Goal: Information Seeking & Learning: Learn about a topic

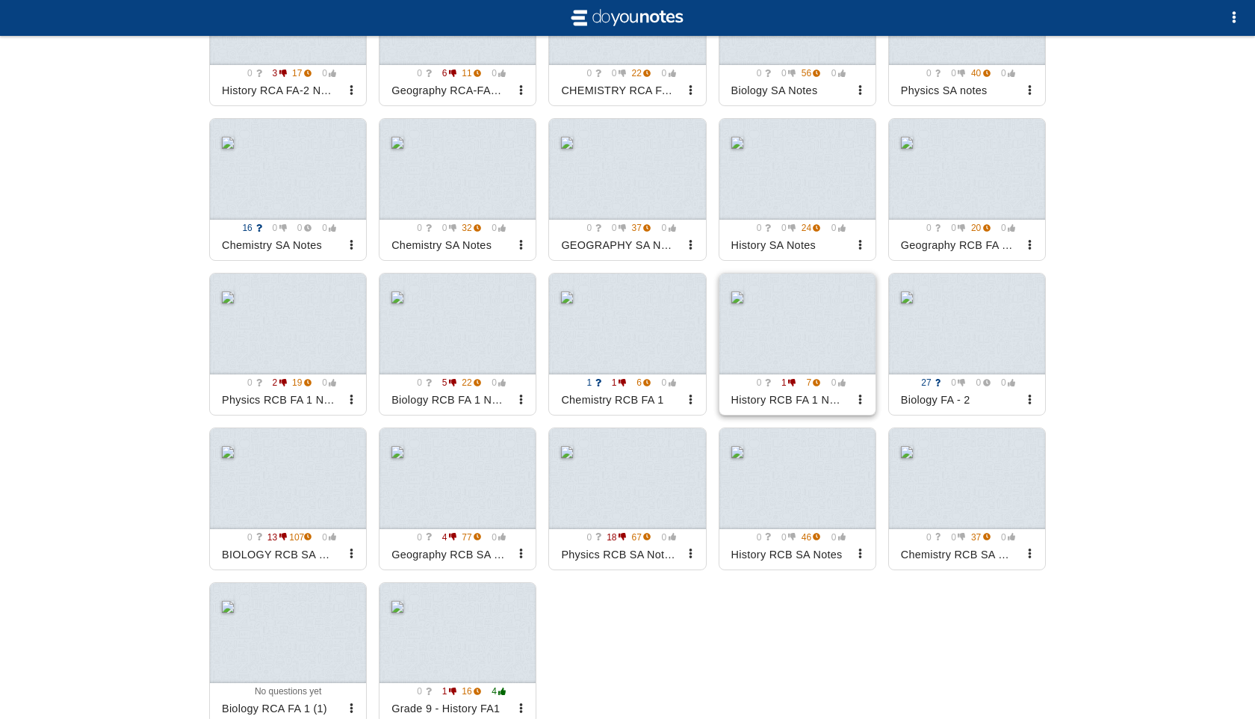
scroll to position [1338, 0]
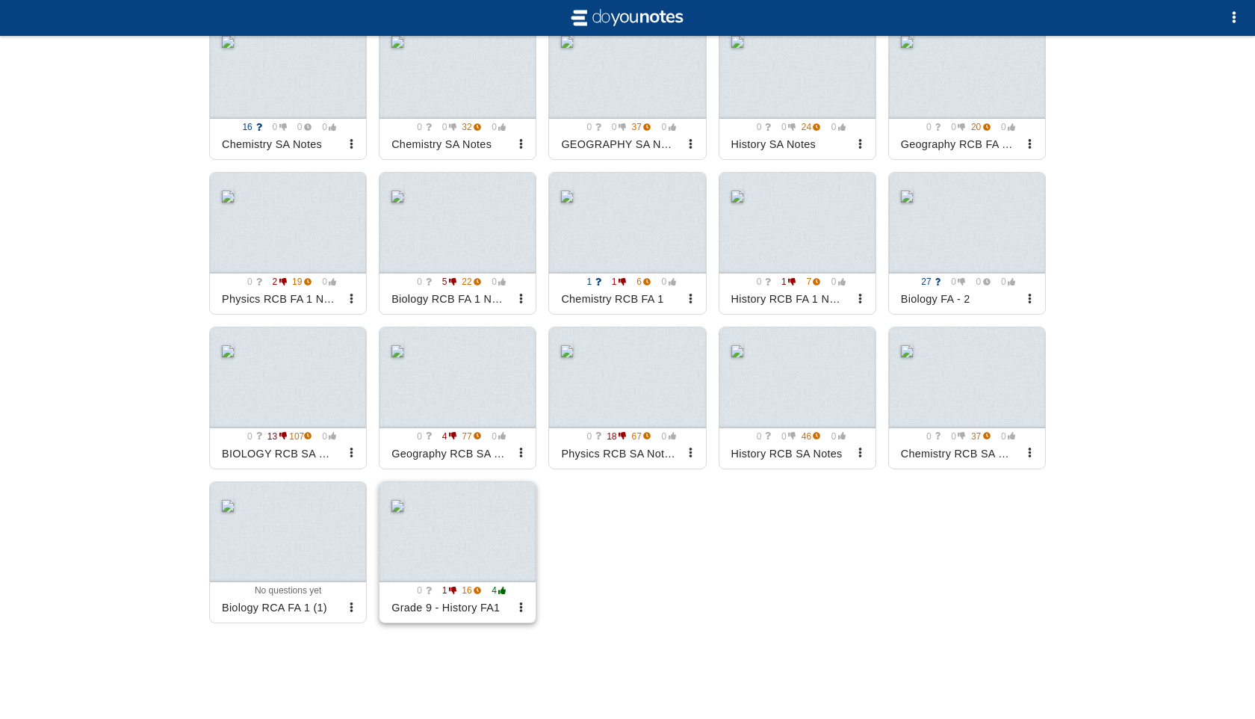
click at [466, 531] on div at bounding box center [458, 532] width 156 height 101
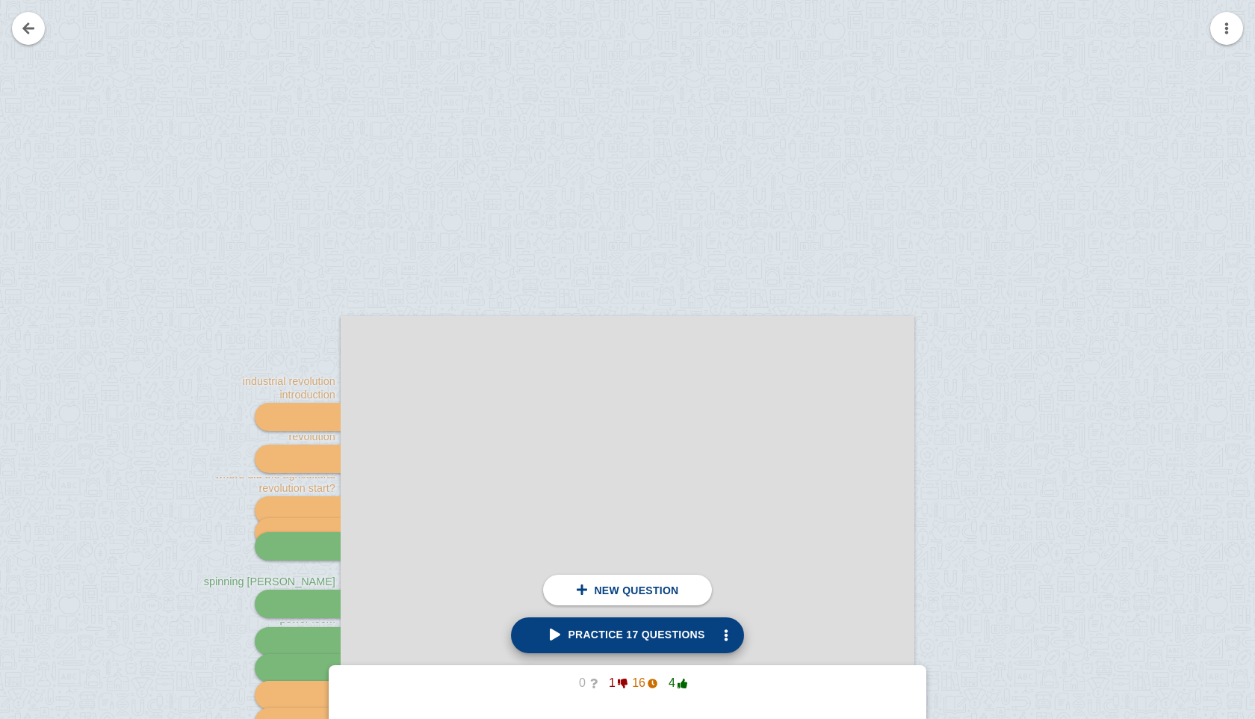
click at [655, 637] on span "Practice 17 questions" at bounding box center [627, 634] width 155 height 12
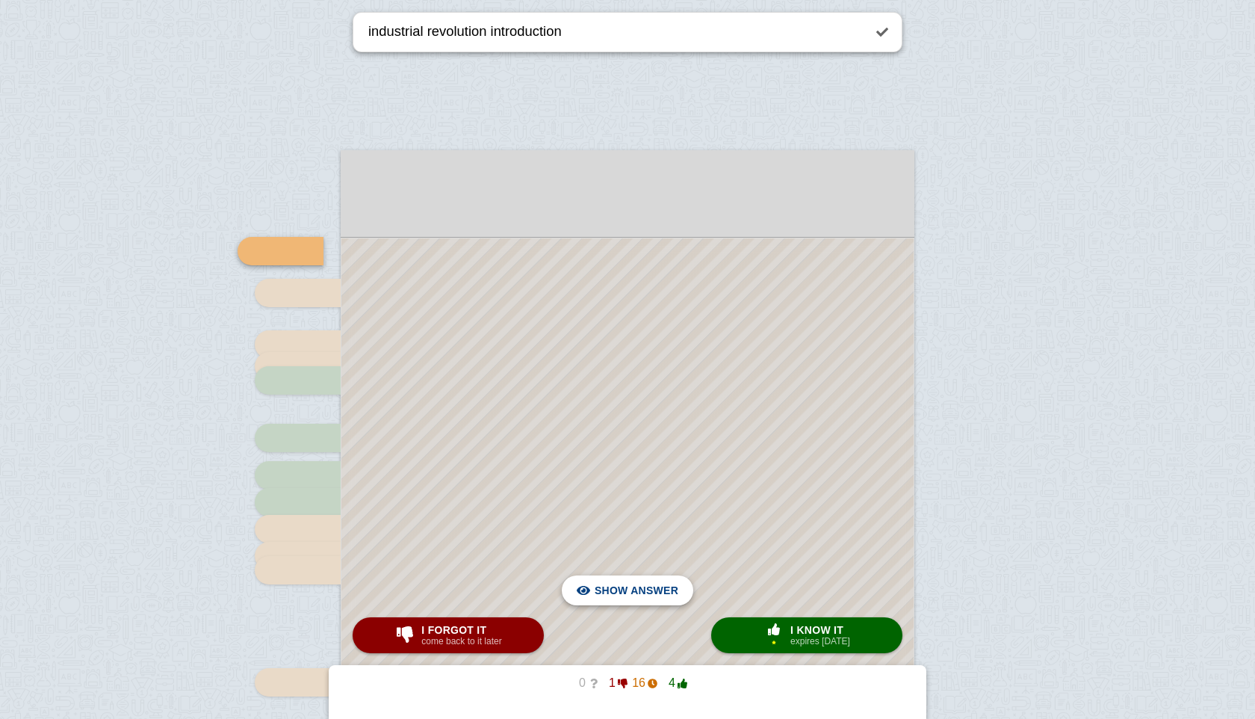
click at [647, 582] on span "Hide answer" at bounding box center [640, 590] width 78 height 33
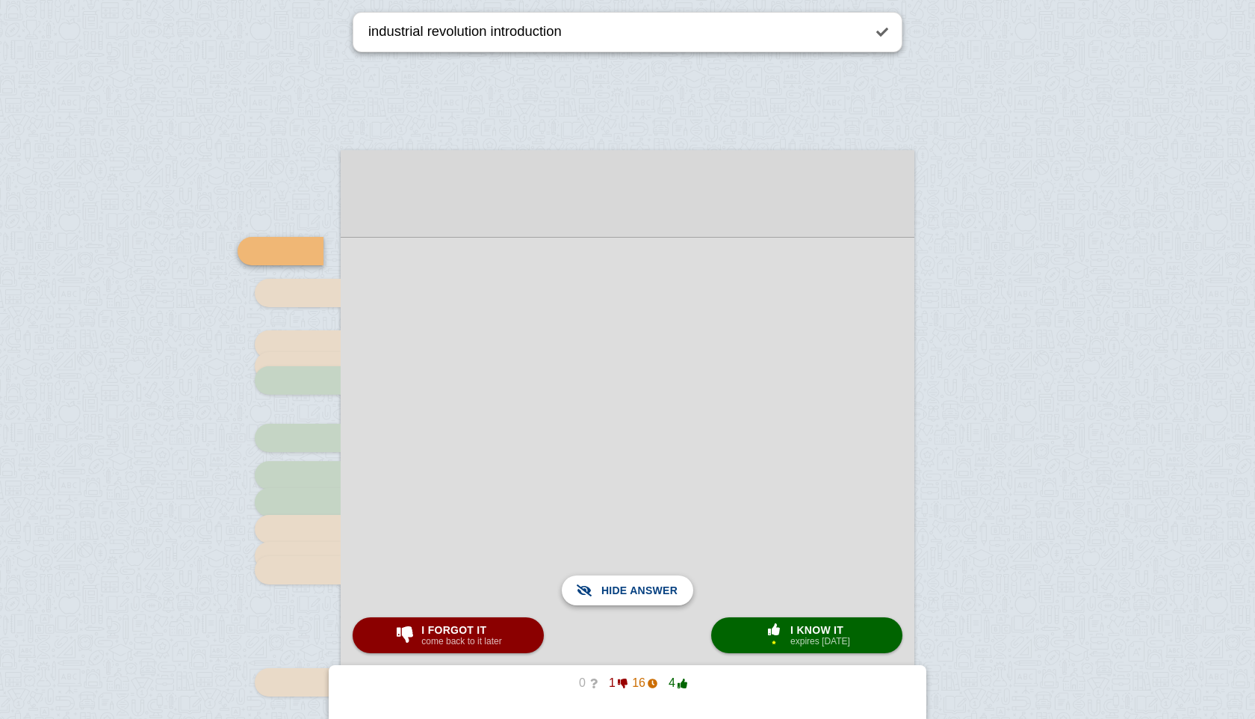
click at [647, 582] on span "Show answer" at bounding box center [637, 590] width 84 height 33
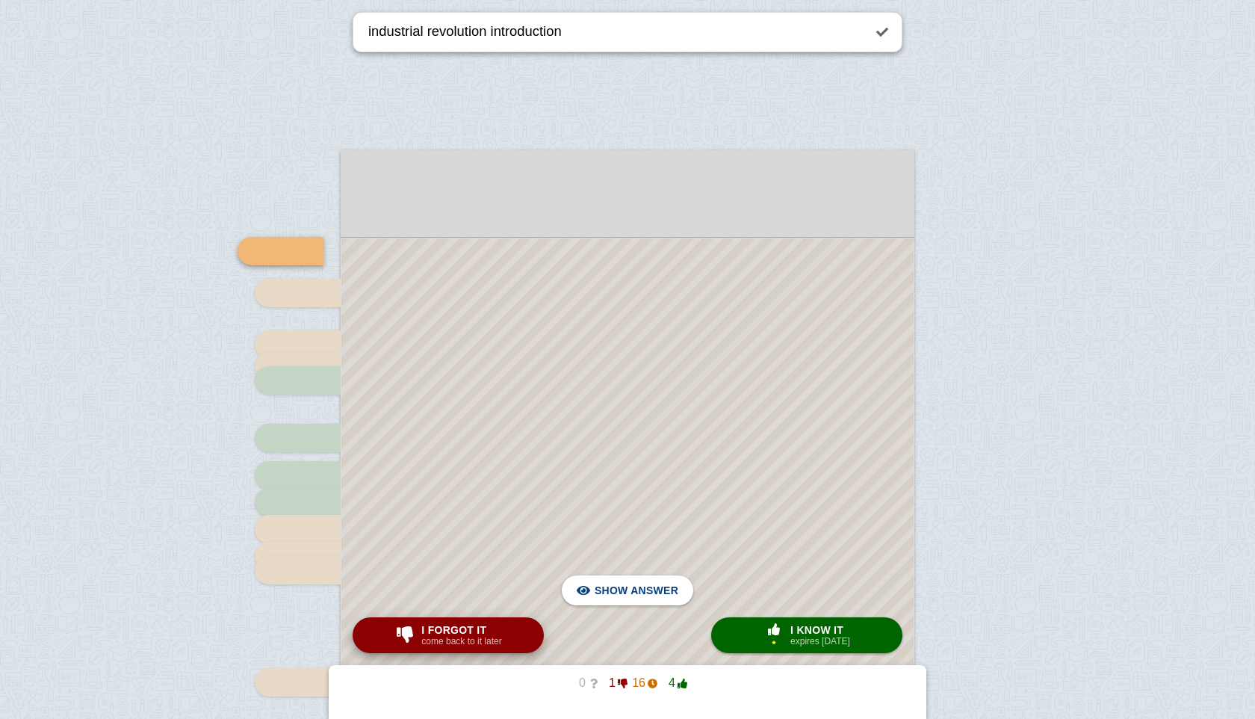
click at [481, 643] on small "come back to it later" at bounding box center [461, 641] width 80 height 10
type textarea "effect of the agricultural revolution"
checkbox input "true"
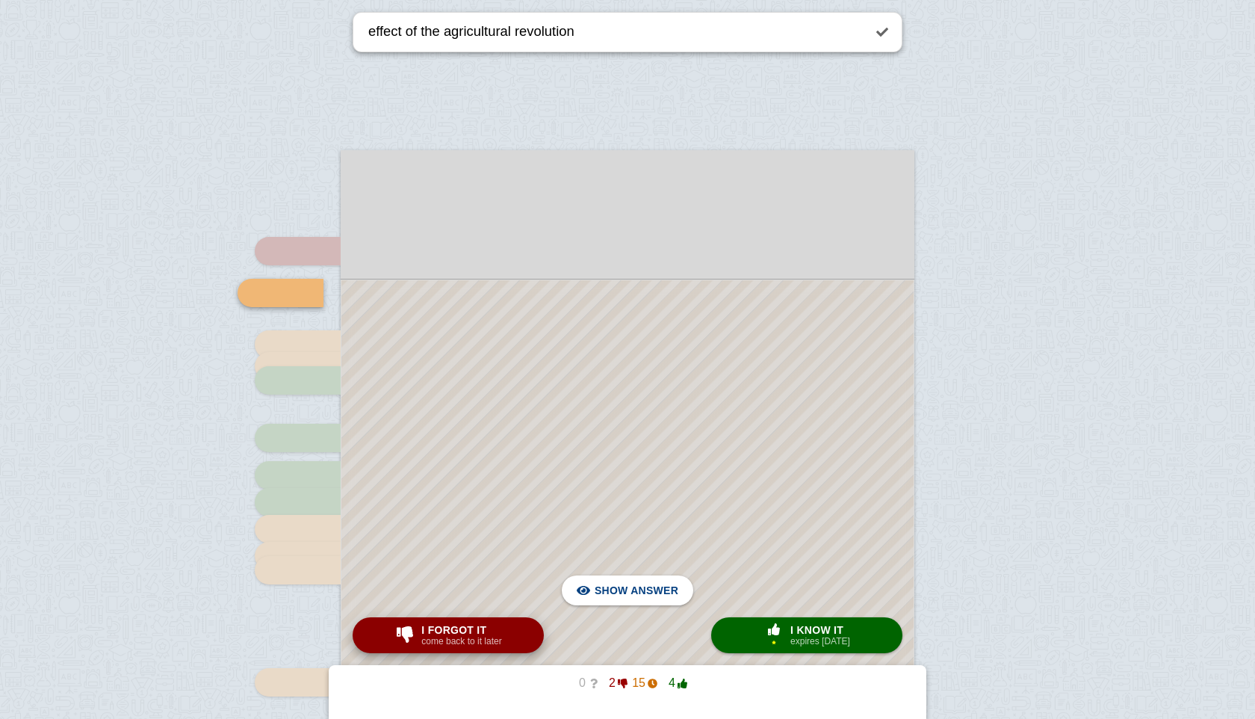
scroll to position [208, 0]
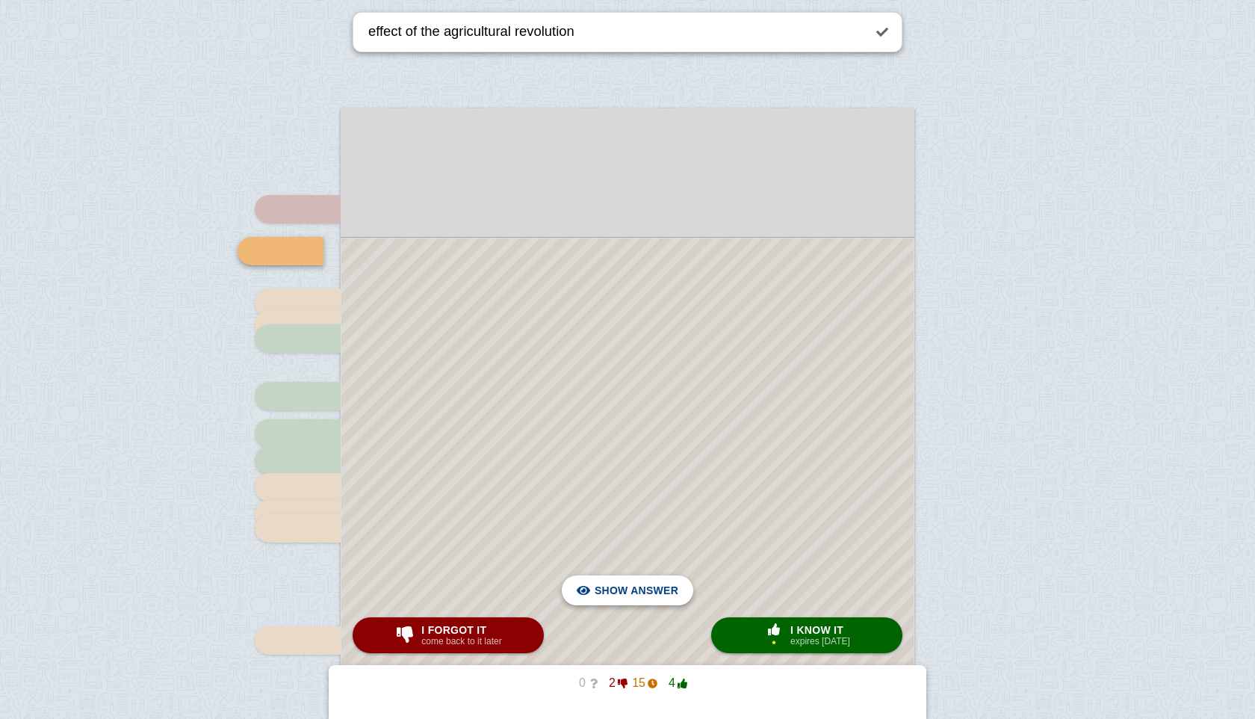
click at [632, 585] on span "Hide answer" at bounding box center [640, 590] width 78 height 33
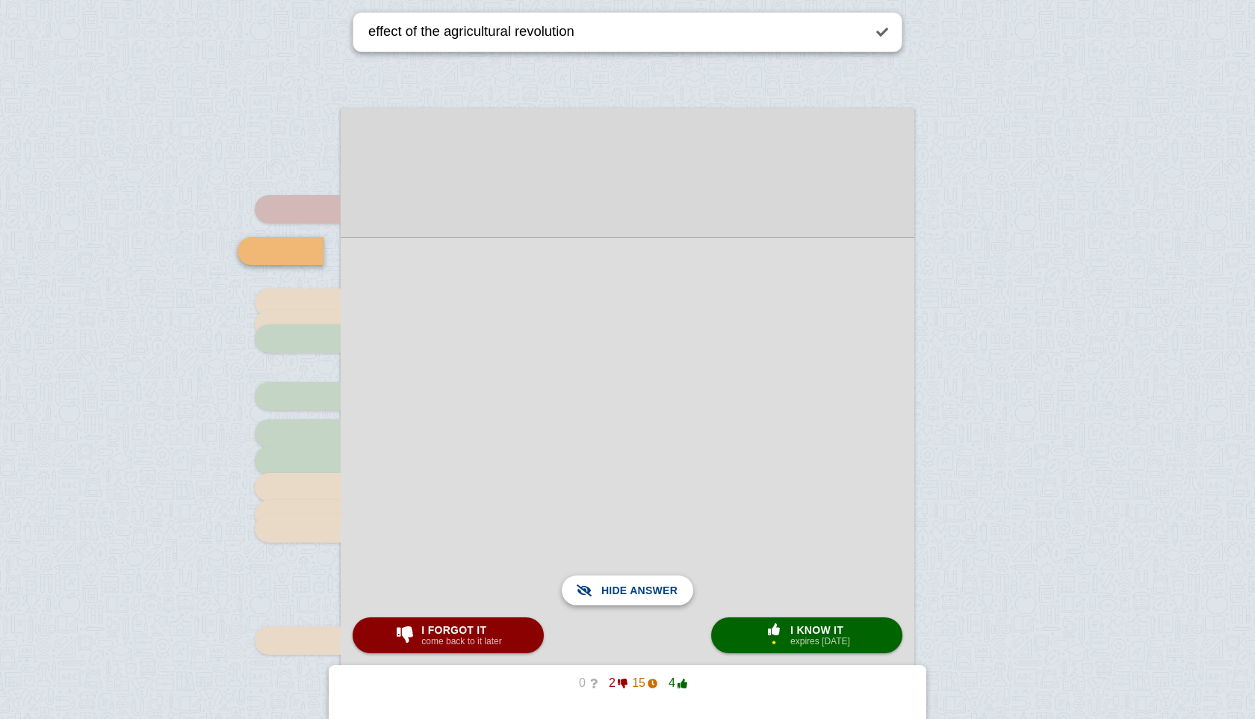
click at [632, 585] on span "Show answer" at bounding box center [637, 590] width 84 height 33
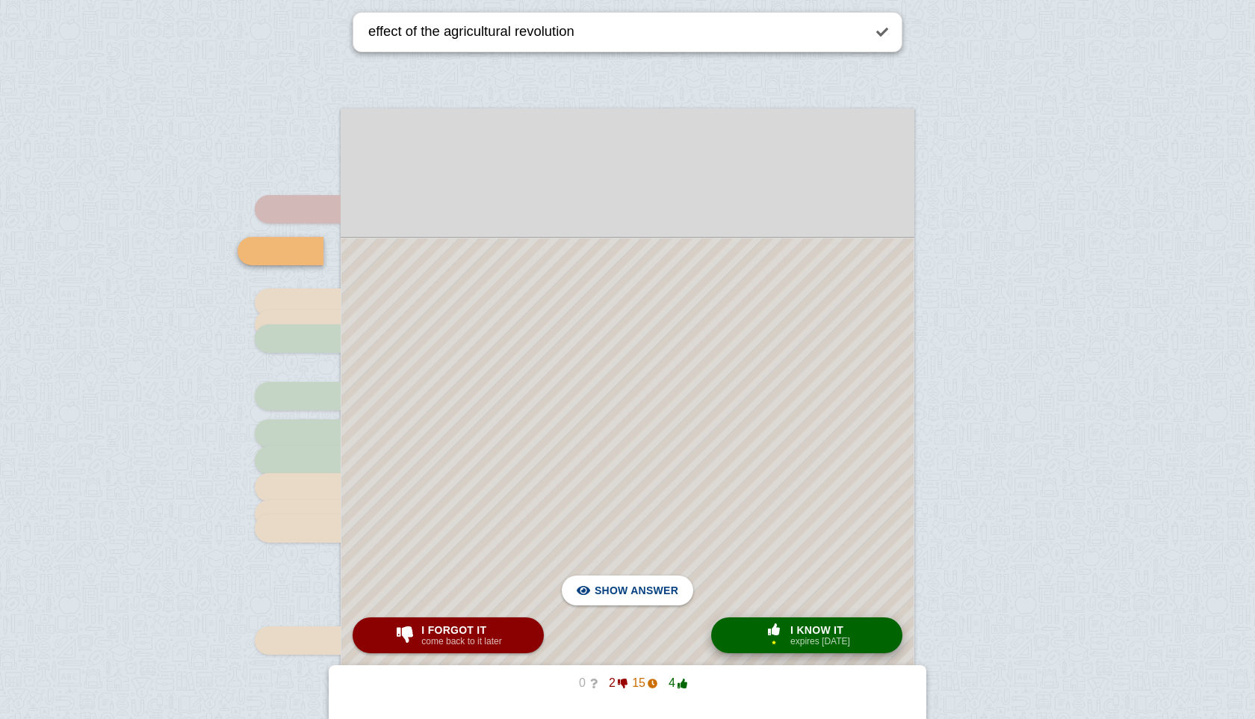
click at [782, 637] on div "× 1" at bounding box center [774, 635] width 27 height 24
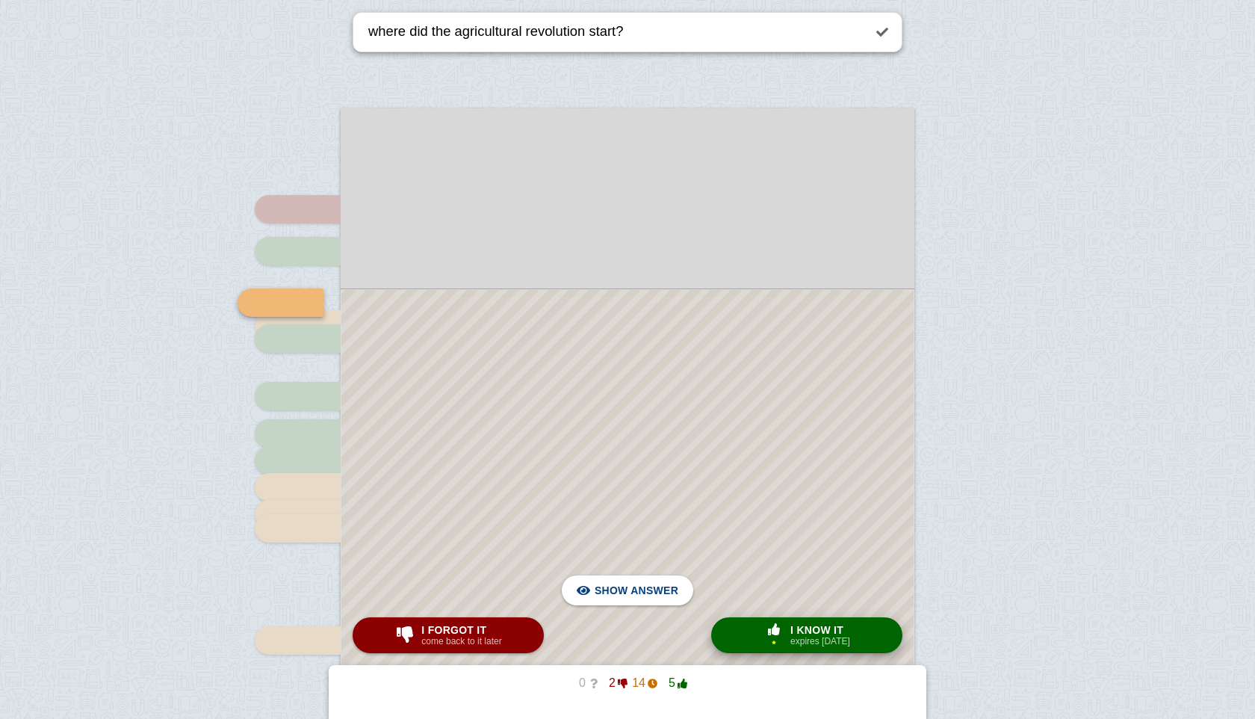
scroll to position [259, 0]
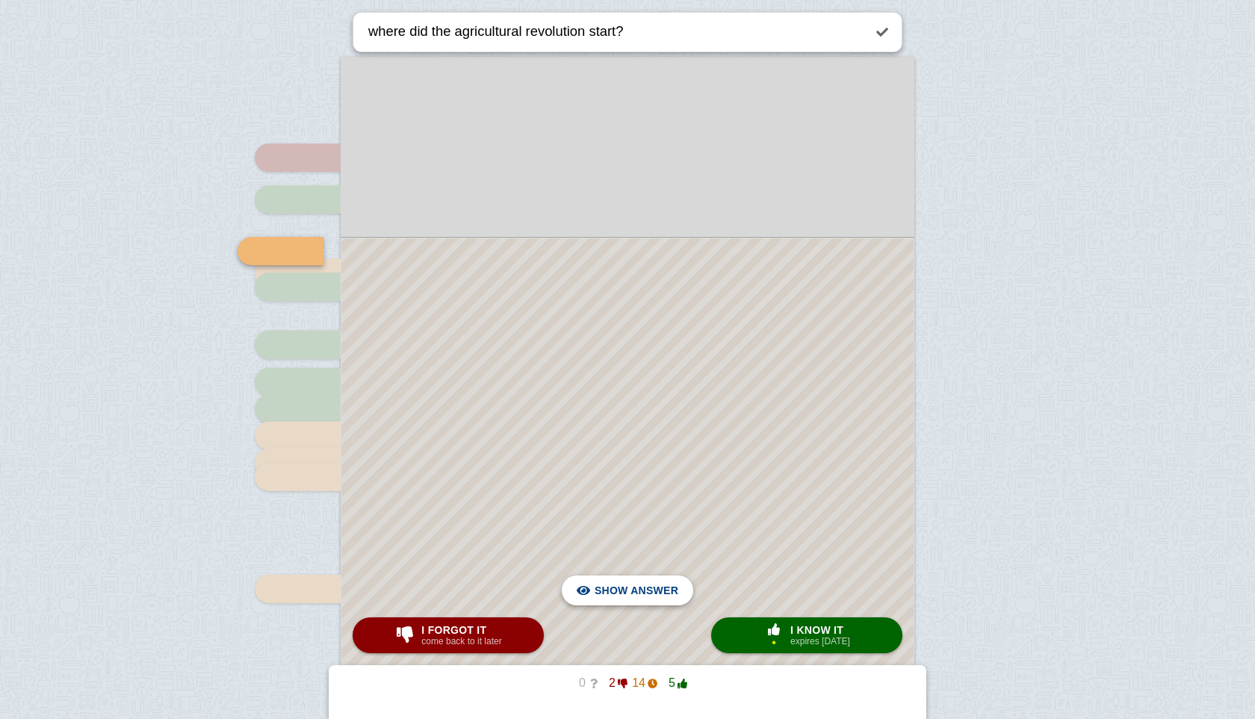
click at [657, 587] on span "Hide answer" at bounding box center [640, 590] width 78 height 33
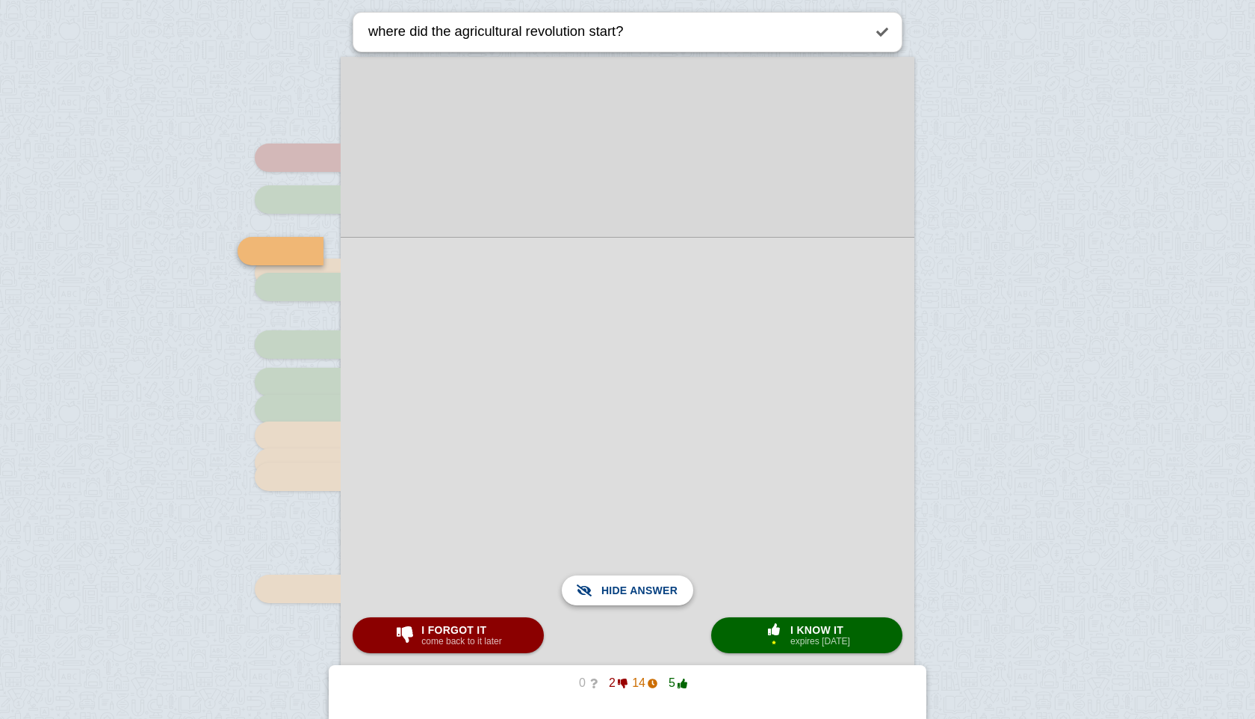
click at [657, 587] on span "Show answer" at bounding box center [637, 590] width 84 height 33
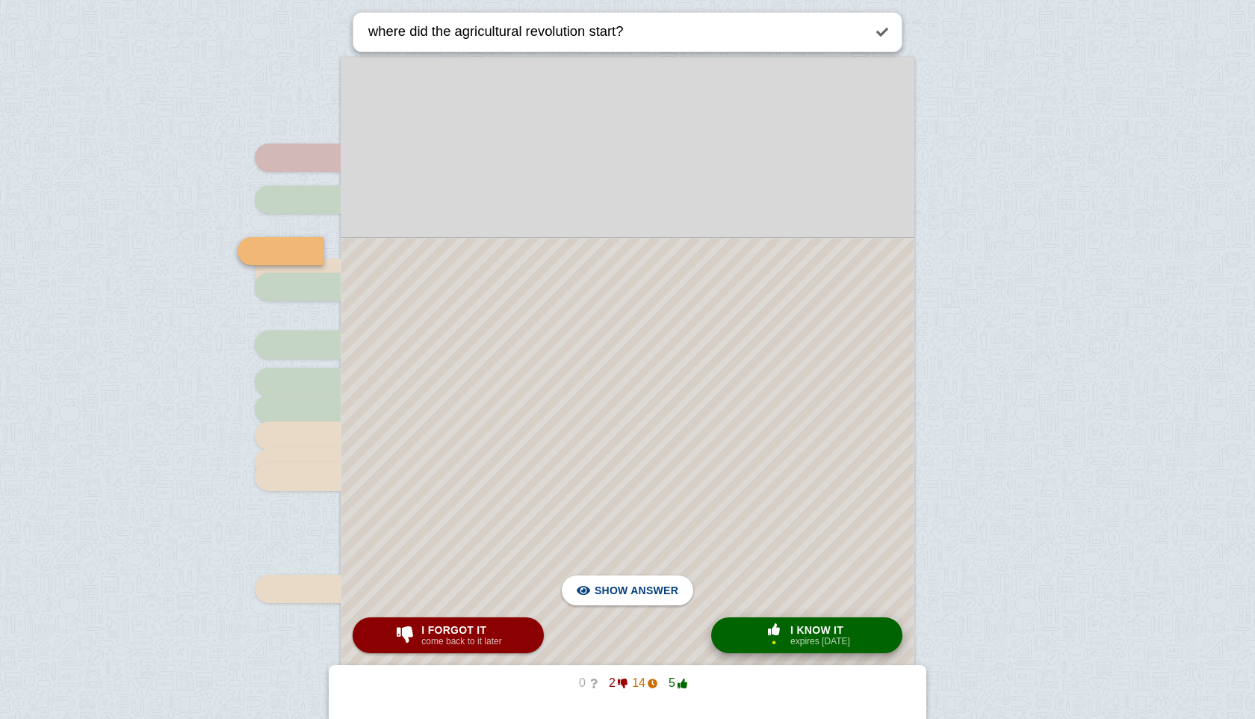
click at [818, 628] on span "I know it" at bounding box center [821, 630] width 60 height 12
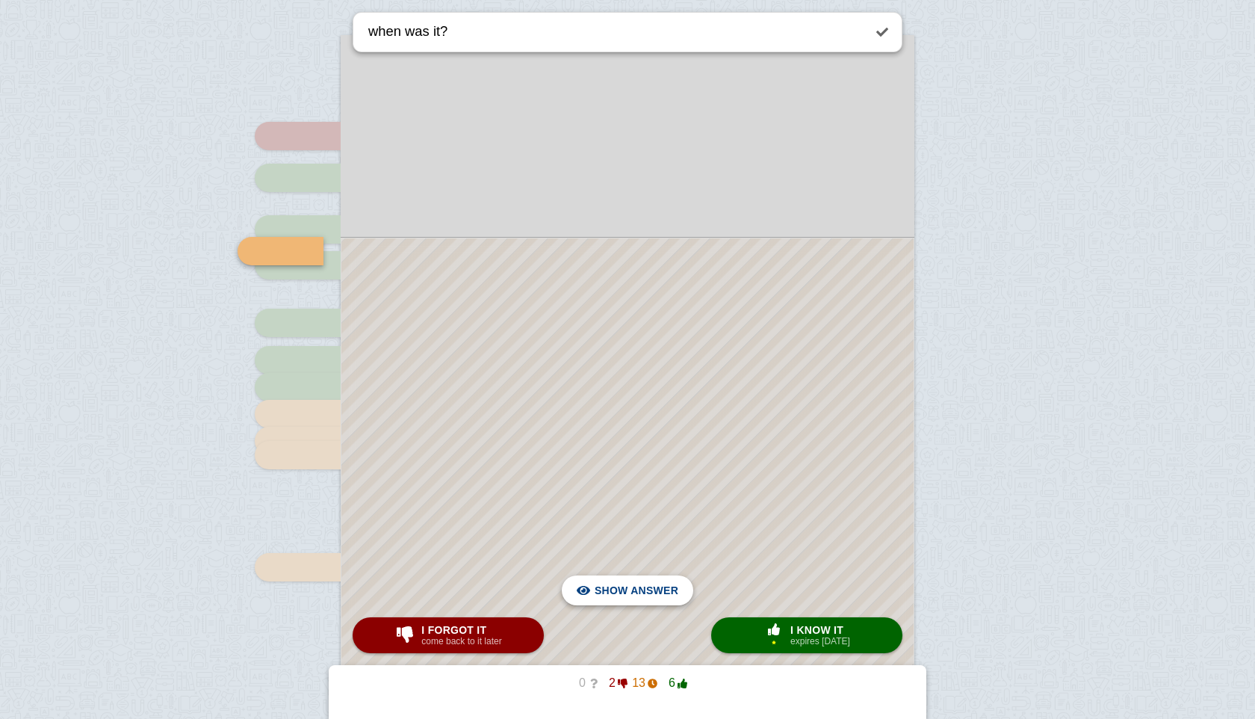
click at [642, 582] on span "Hide answer" at bounding box center [640, 590] width 78 height 33
click at [642, 582] on span "Show answer" at bounding box center [637, 590] width 84 height 33
click at [641, 582] on span "Hide answer" at bounding box center [640, 590] width 78 height 33
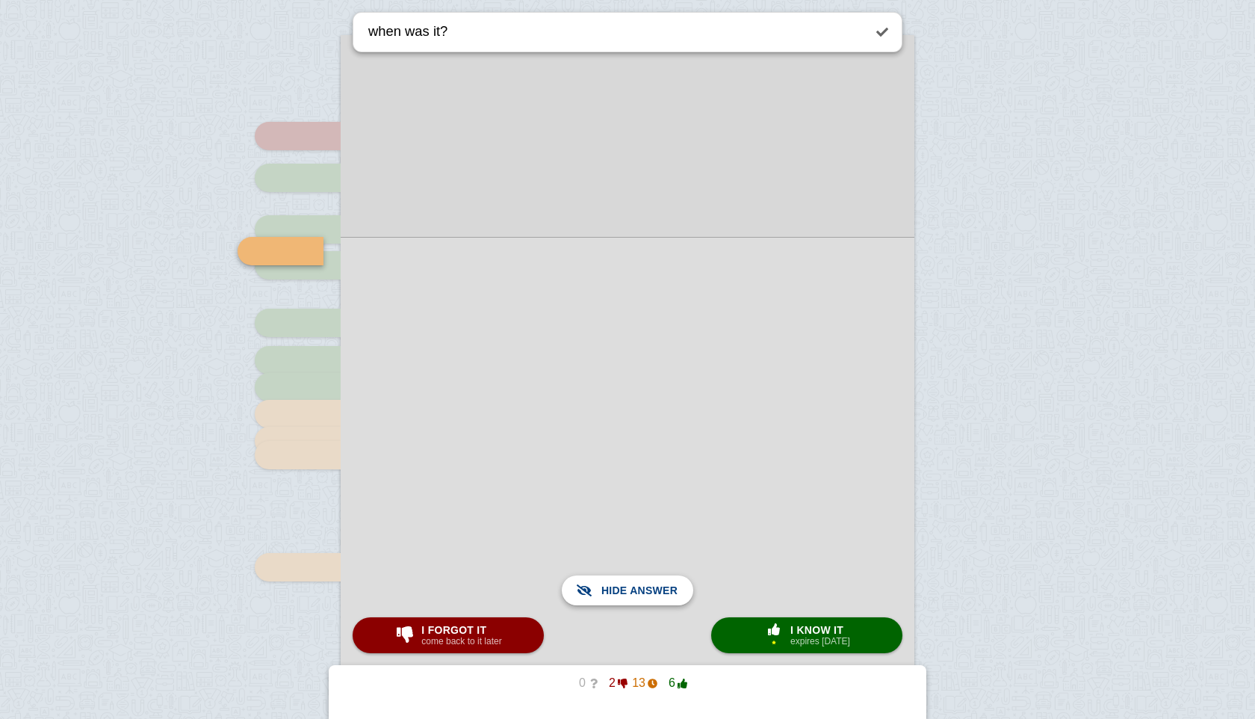
click at [641, 582] on span "Show answer" at bounding box center [637, 590] width 84 height 33
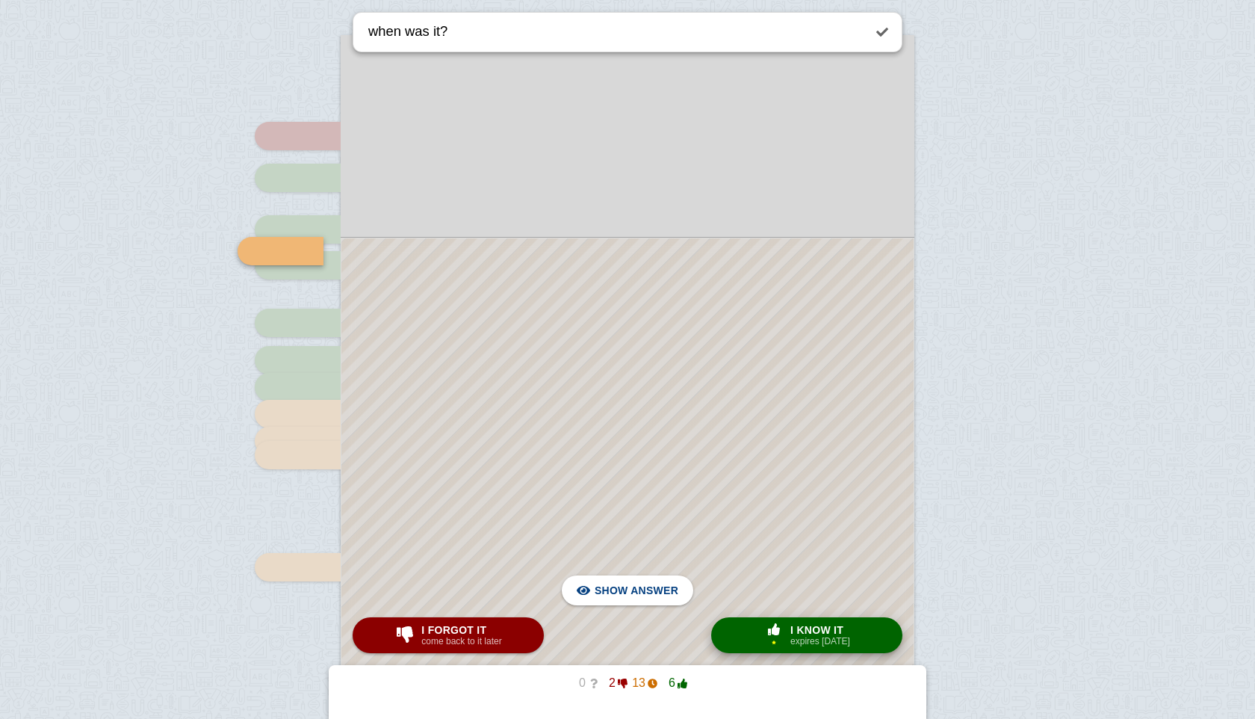
click at [777, 622] on button "× 1 I know it expires [DATE]" at bounding box center [806, 635] width 191 height 36
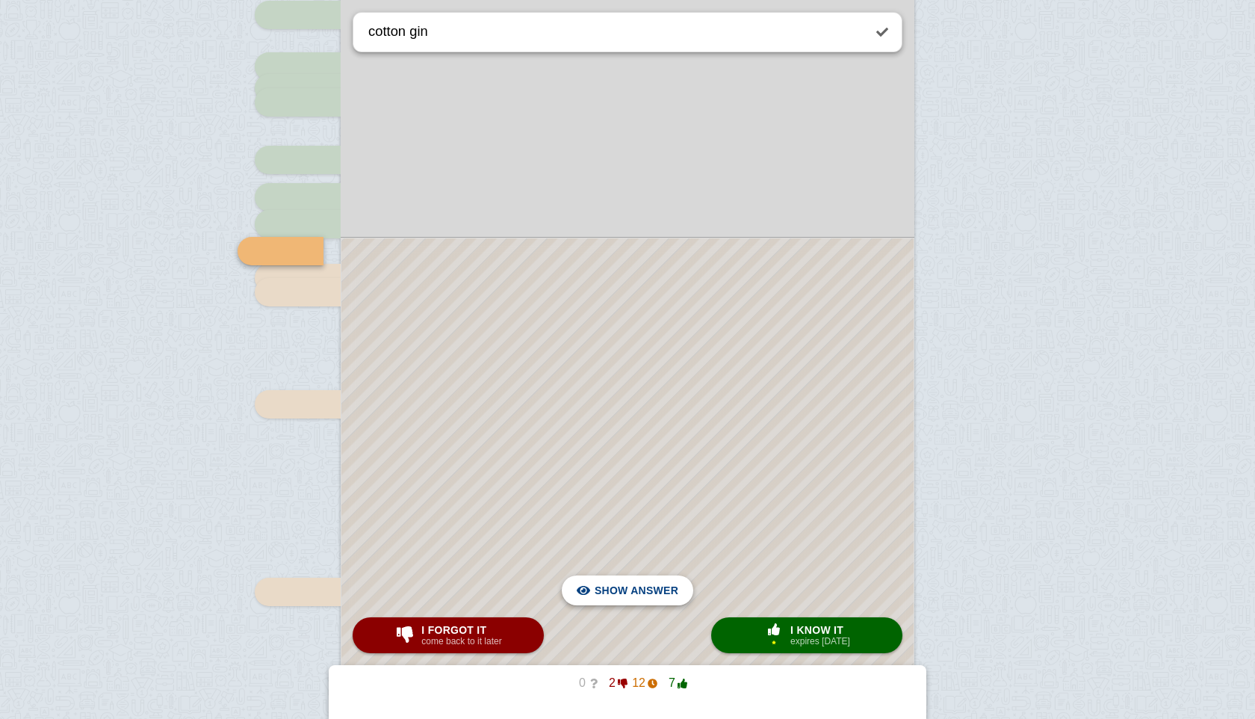
click at [665, 580] on span "Hide answer" at bounding box center [640, 590] width 78 height 33
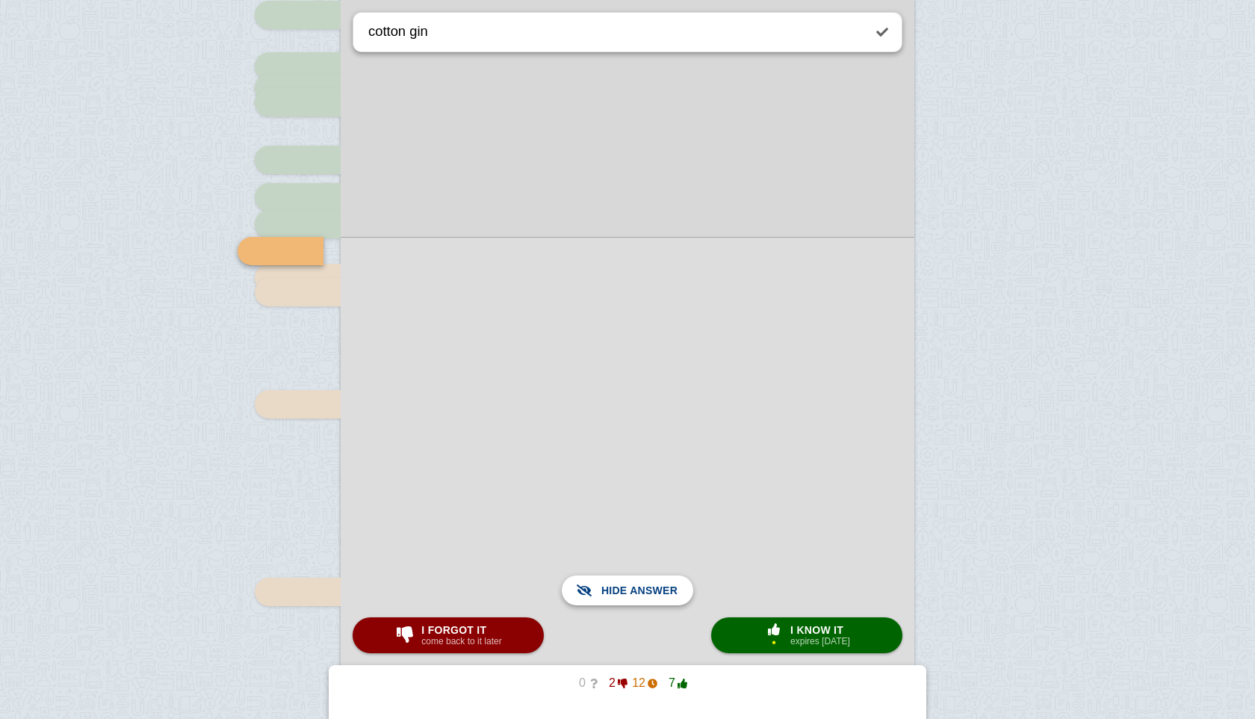
click at [665, 580] on span "Show answer" at bounding box center [637, 590] width 84 height 33
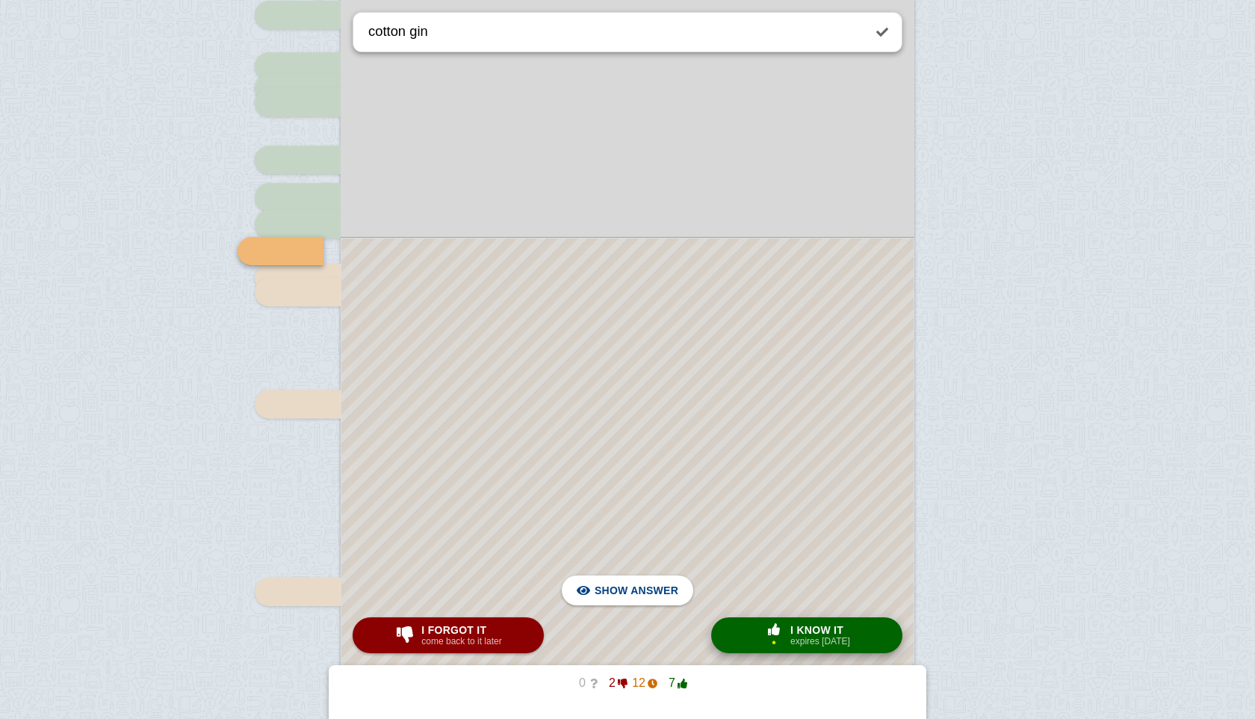
click at [835, 636] on small "expires [DATE]" at bounding box center [821, 641] width 60 height 10
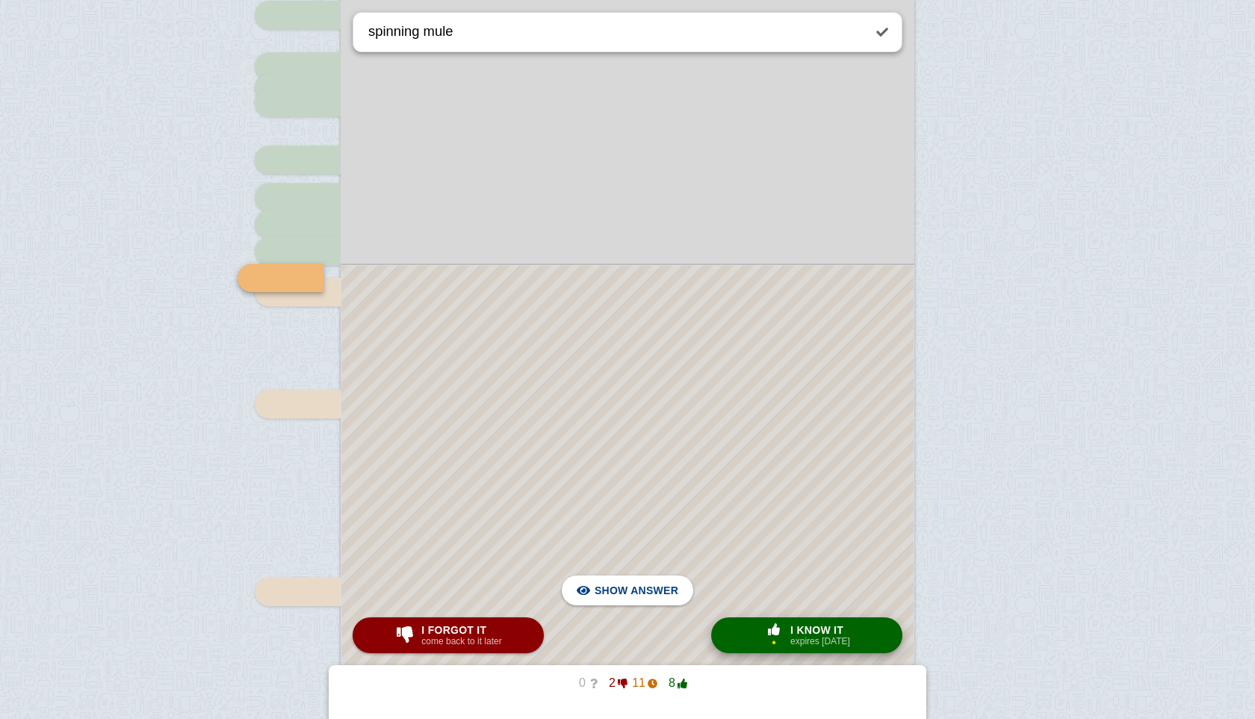
scroll to position [471, 0]
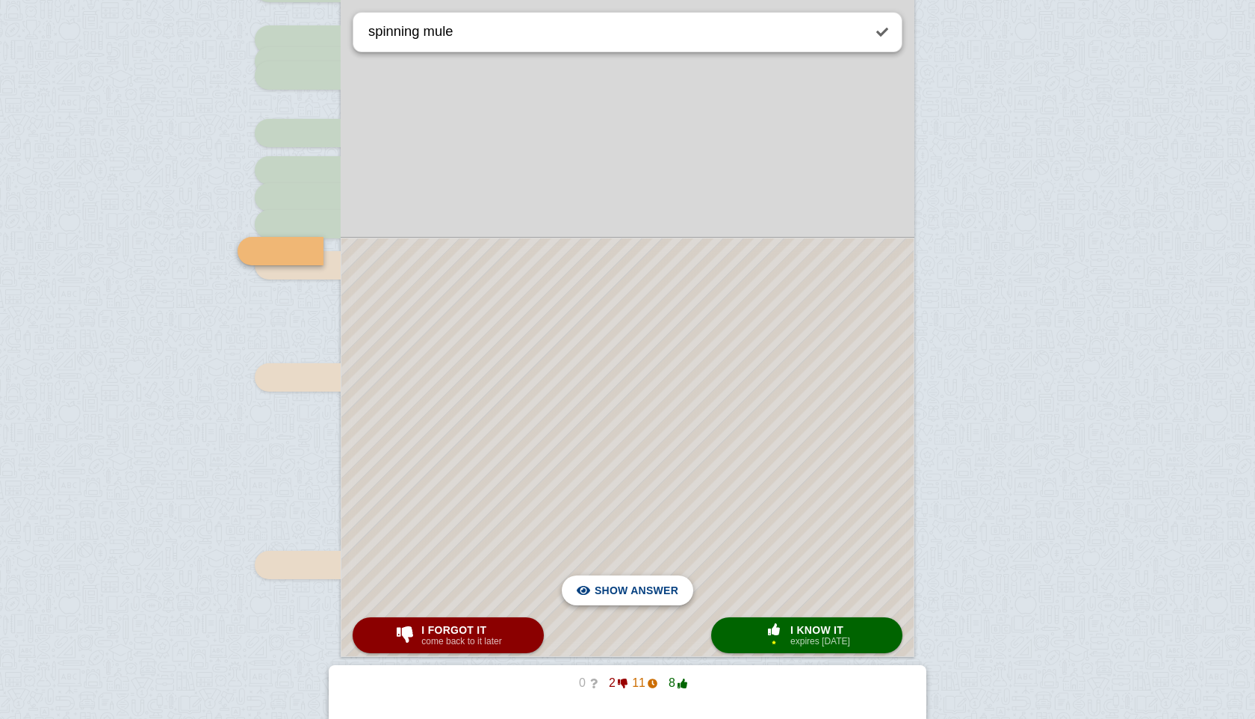
click at [625, 592] on span "Hide answer" at bounding box center [640, 590] width 78 height 33
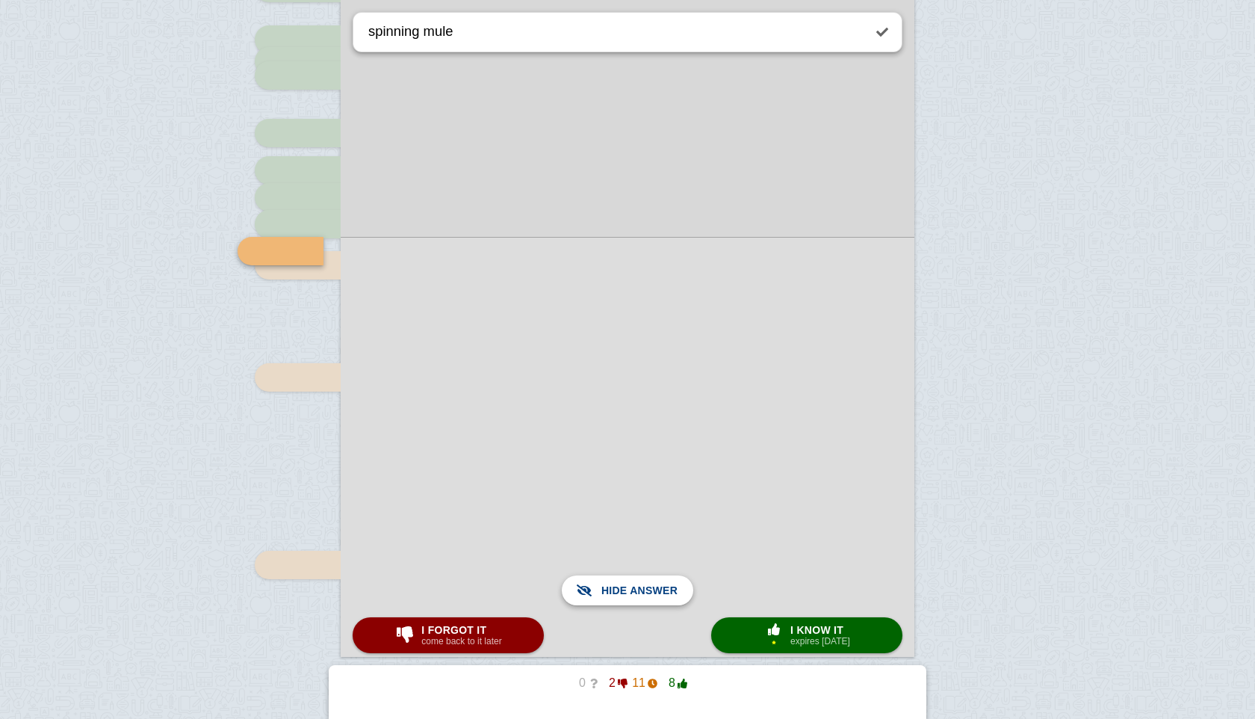
click at [625, 592] on span "Show answer" at bounding box center [637, 590] width 84 height 33
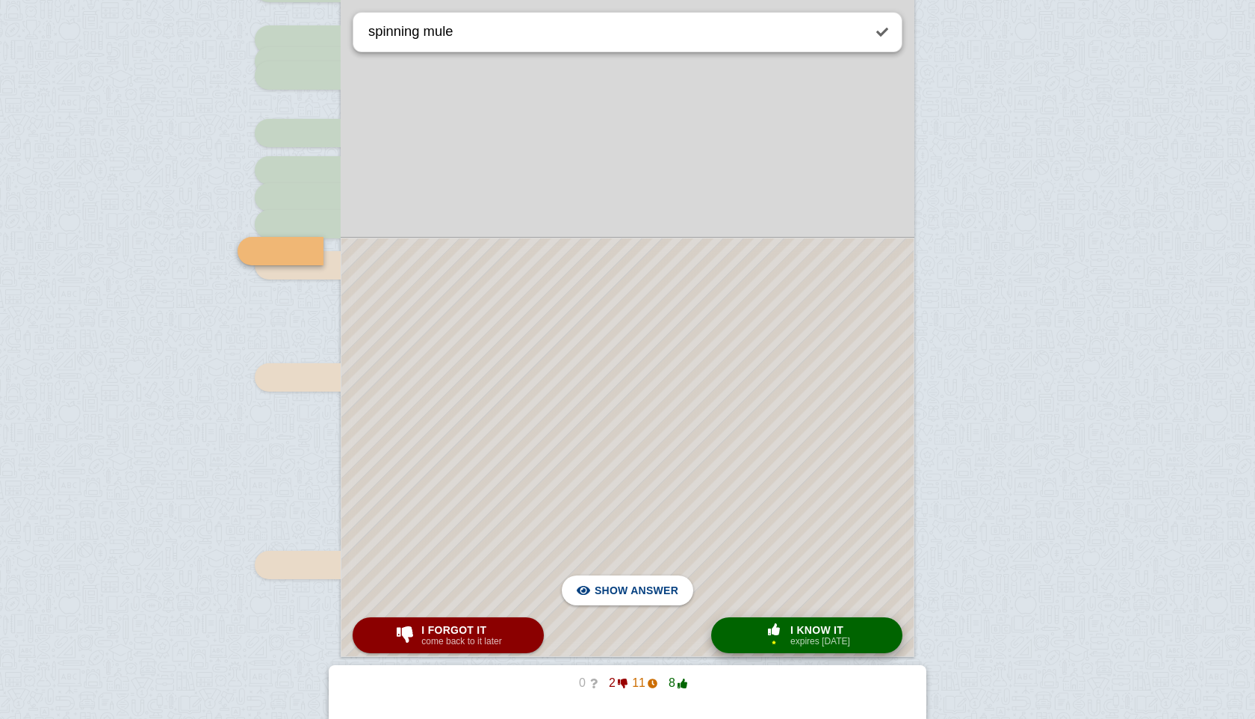
click at [800, 634] on span "I know it" at bounding box center [821, 630] width 60 height 12
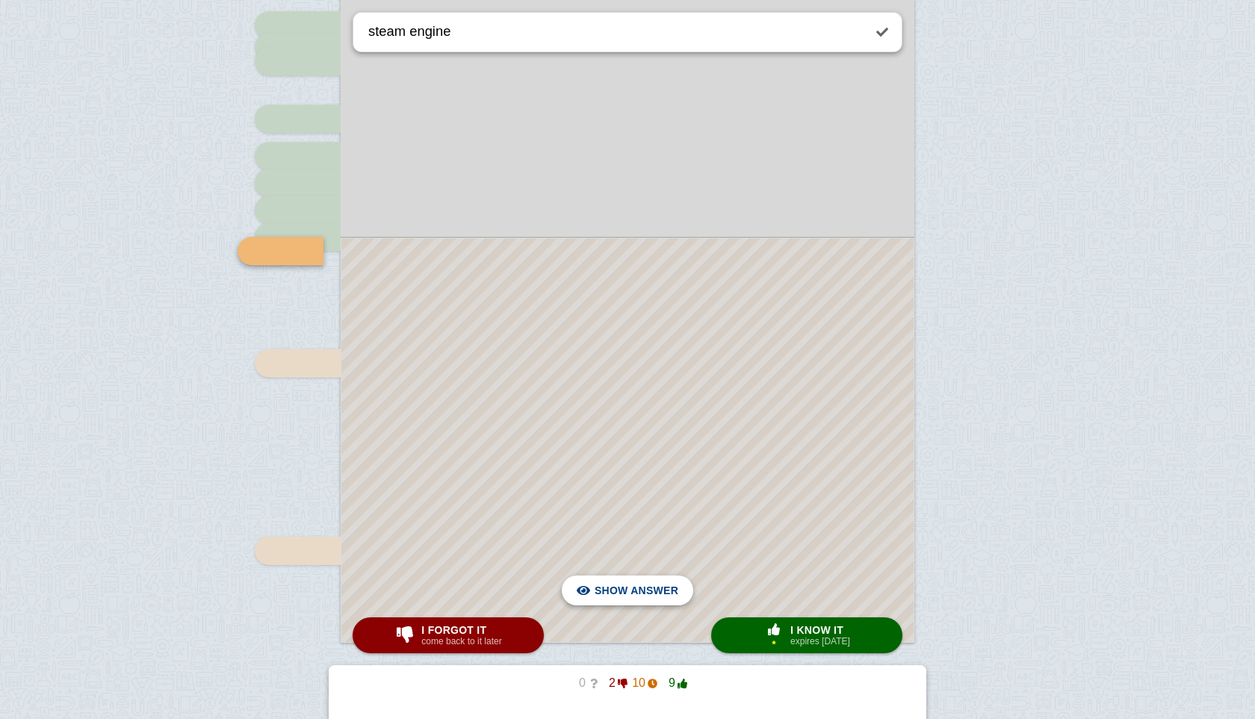
click at [658, 587] on span "Hide answer" at bounding box center [640, 590] width 78 height 33
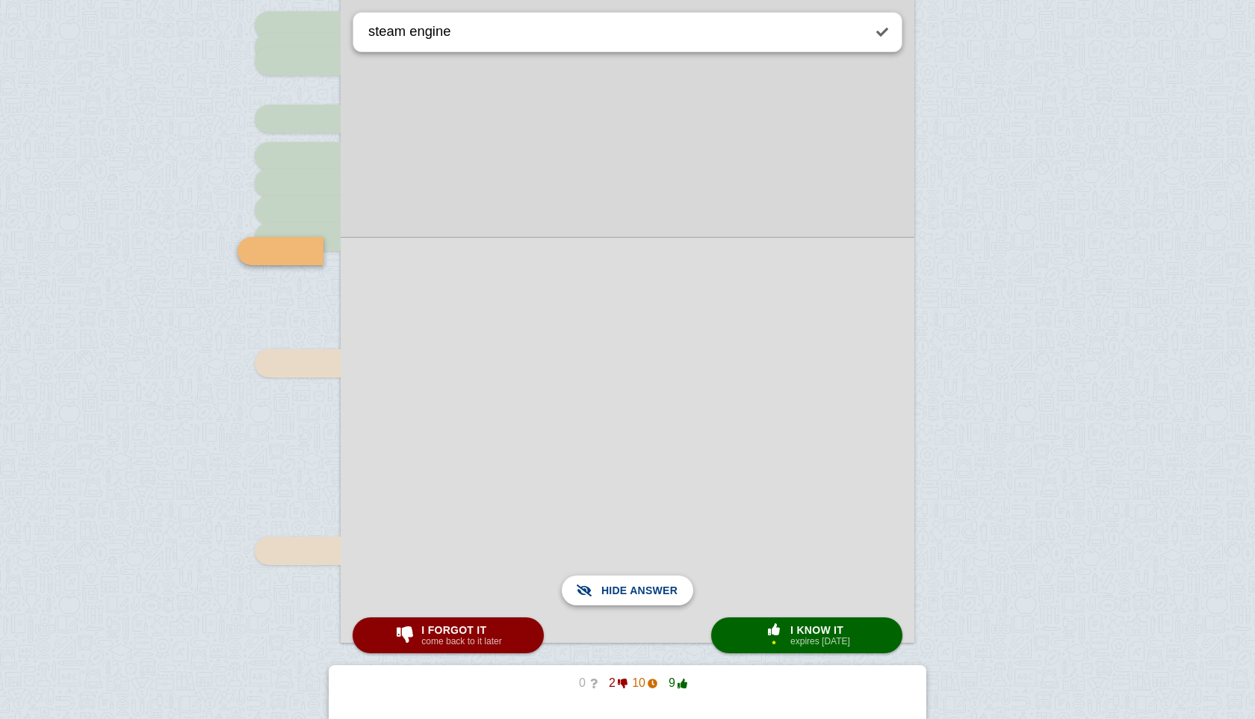
click at [658, 587] on span "Show answer" at bounding box center [637, 590] width 84 height 33
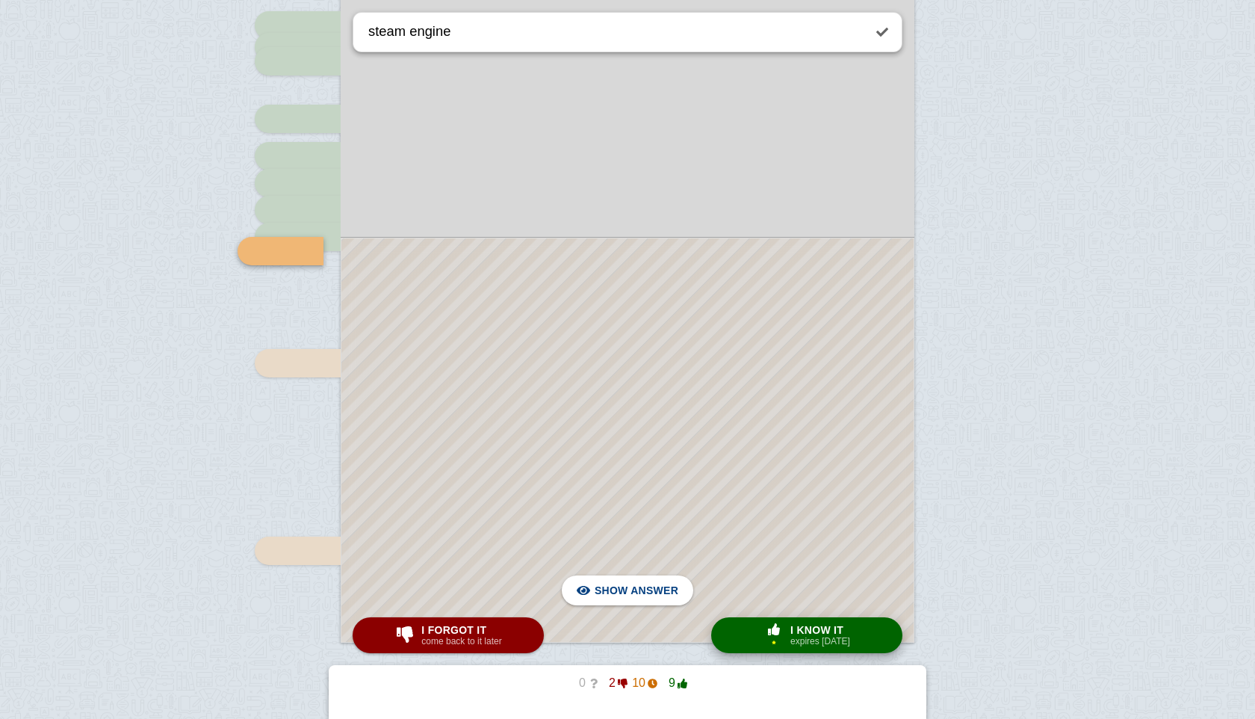
click at [807, 640] on small "expires [DATE]" at bounding box center [821, 641] width 60 height 10
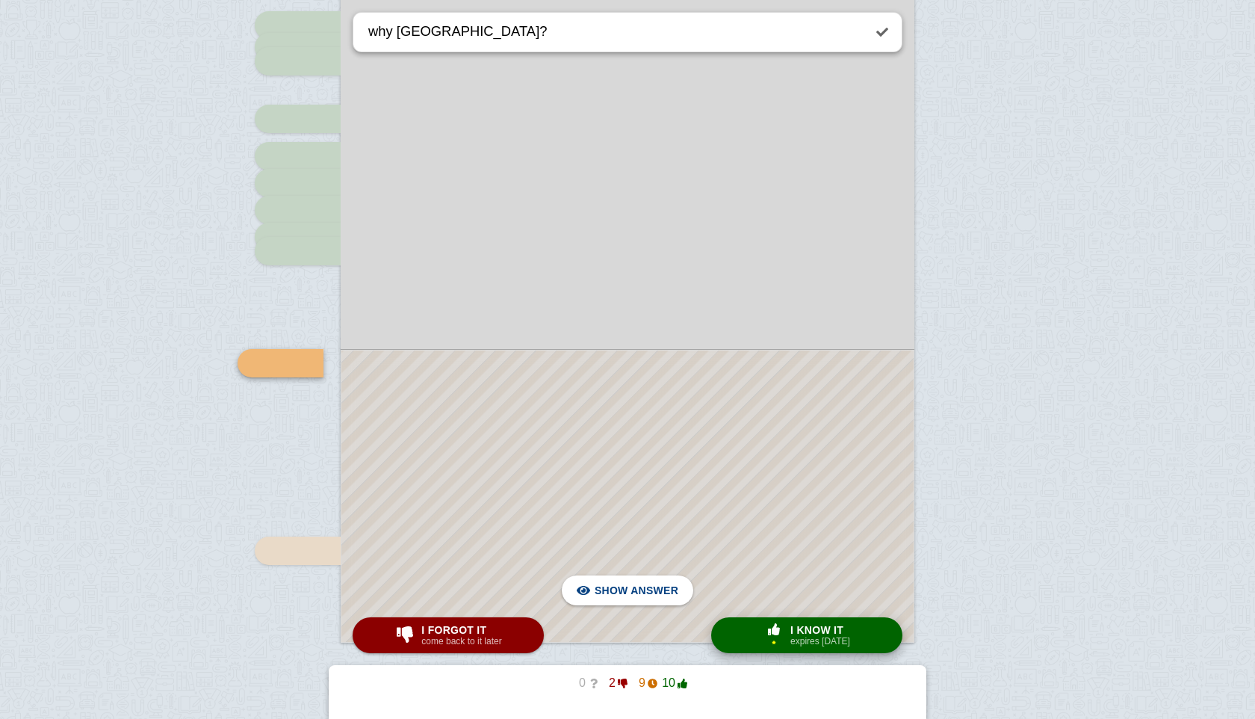
scroll to position [597, 0]
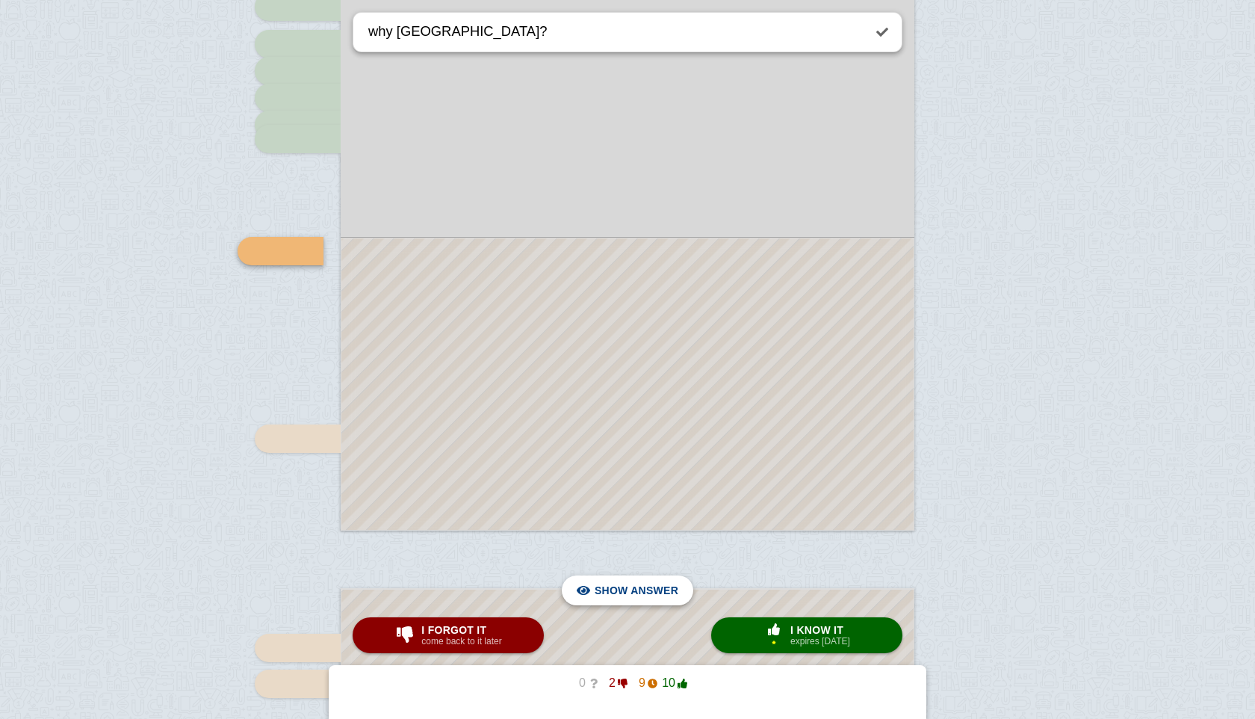
click at [640, 581] on span "Hide answer" at bounding box center [640, 590] width 78 height 33
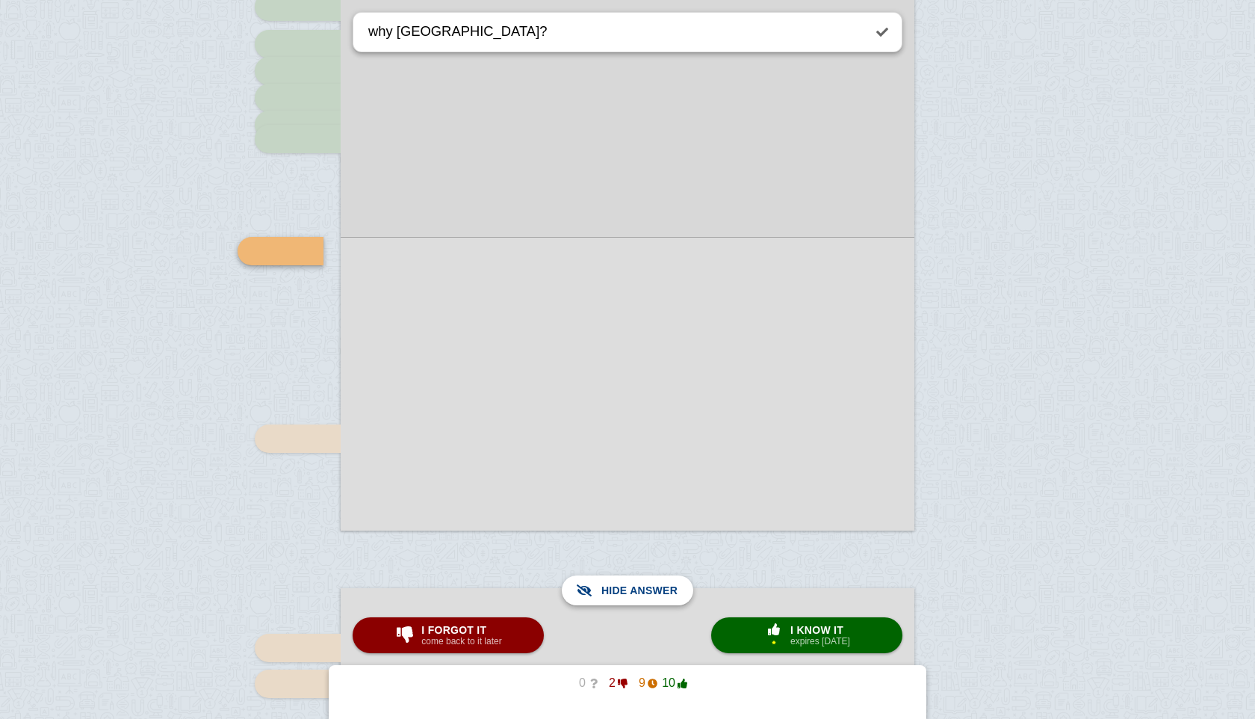
click at [640, 581] on span "Show answer" at bounding box center [637, 590] width 84 height 33
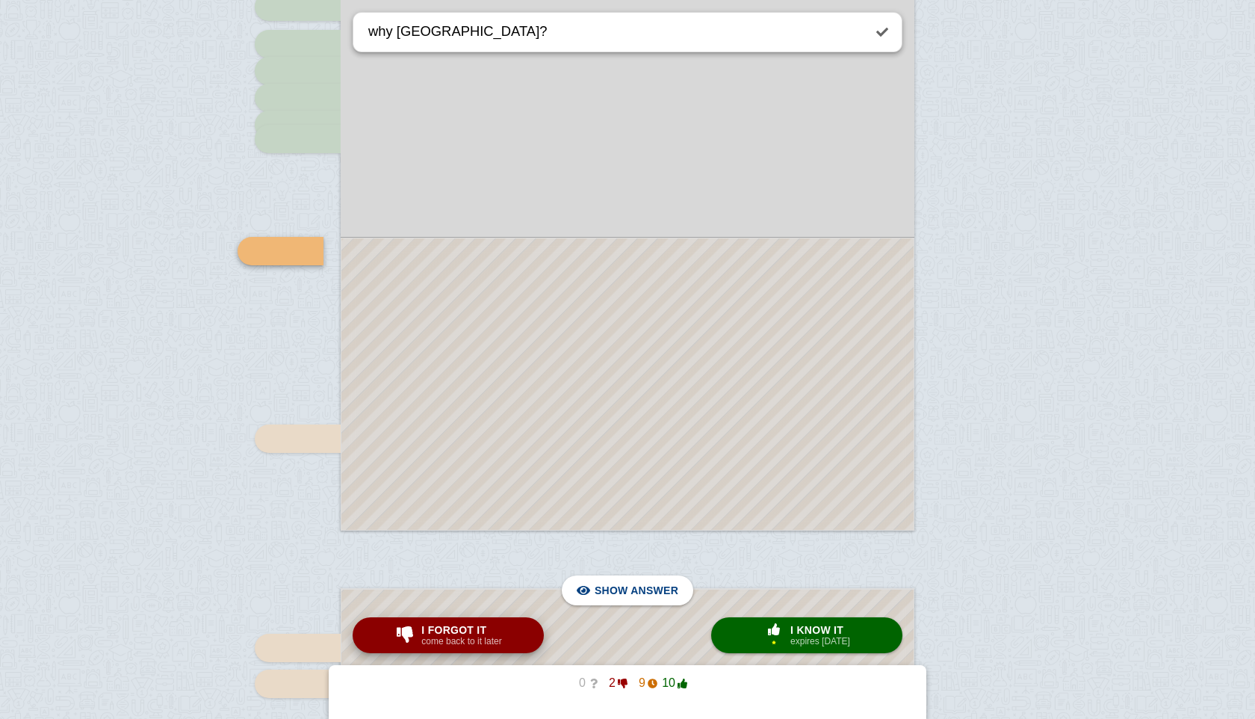
click at [522, 631] on button "I forgot it come back to it later" at bounding box center [448, 635] width 191 height 36
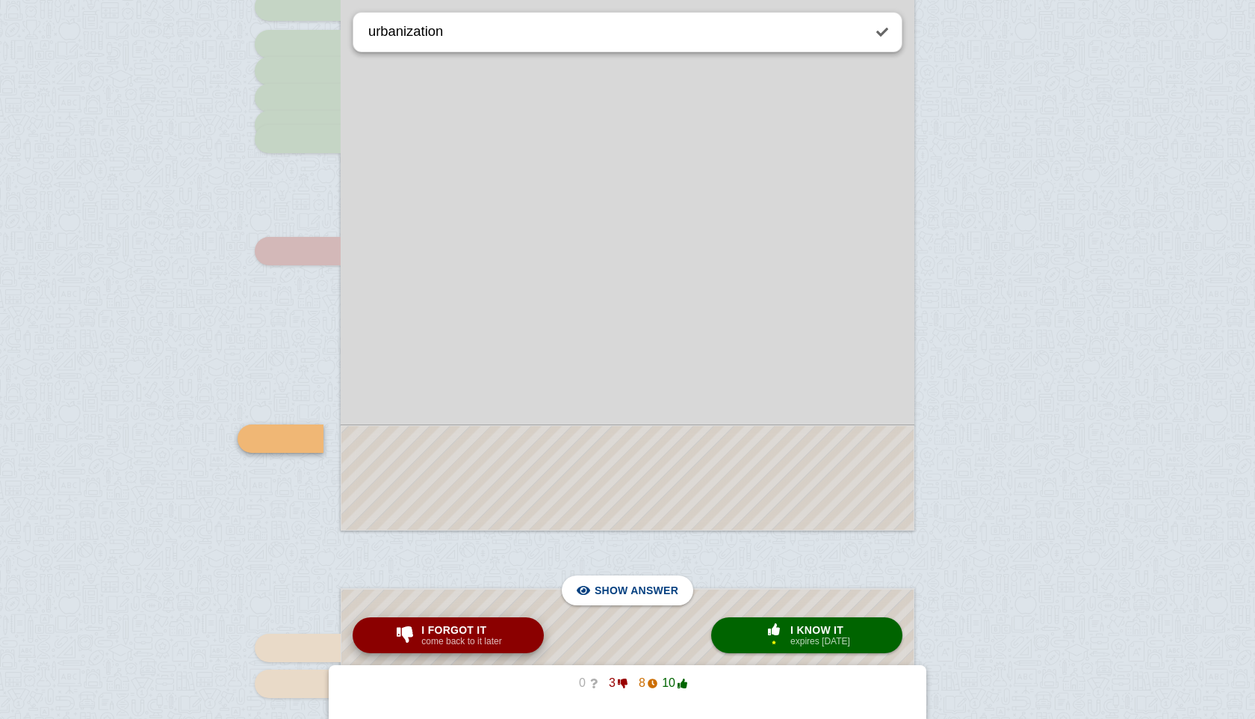
scroll to position [785, 0]
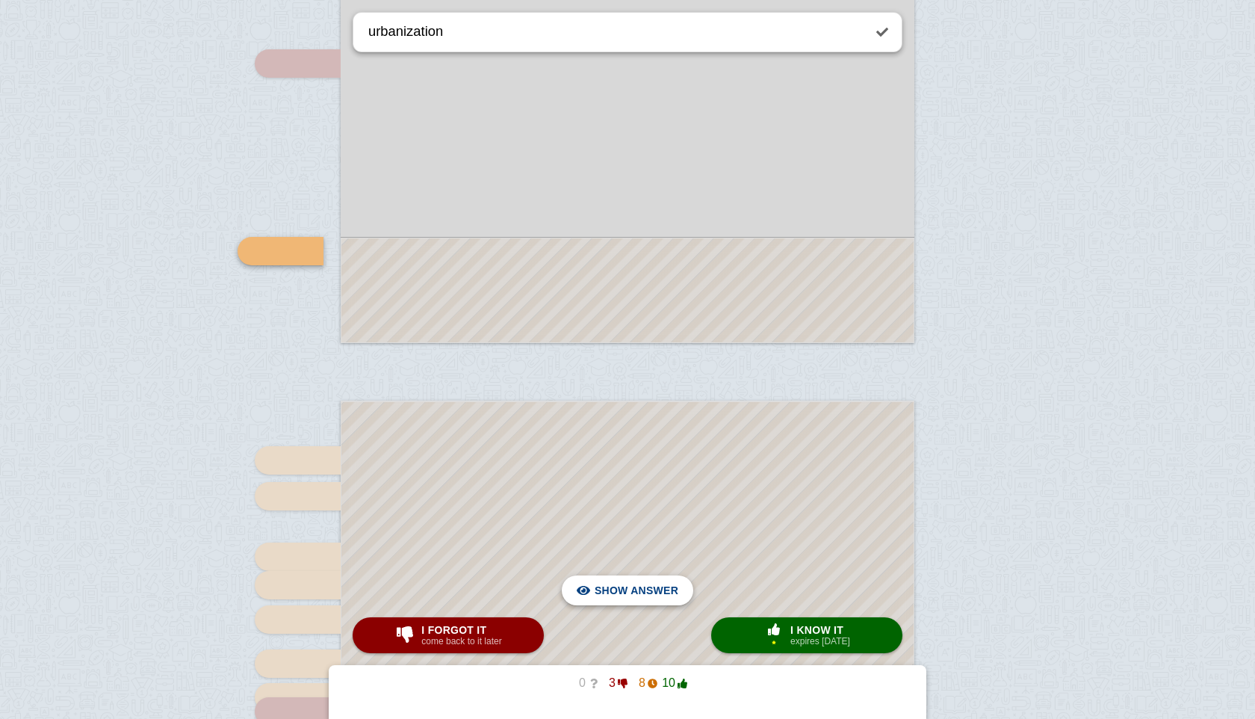
click at [635, 587] on span "Hide answer" at bounding box center [640, 590] width 78 height 33
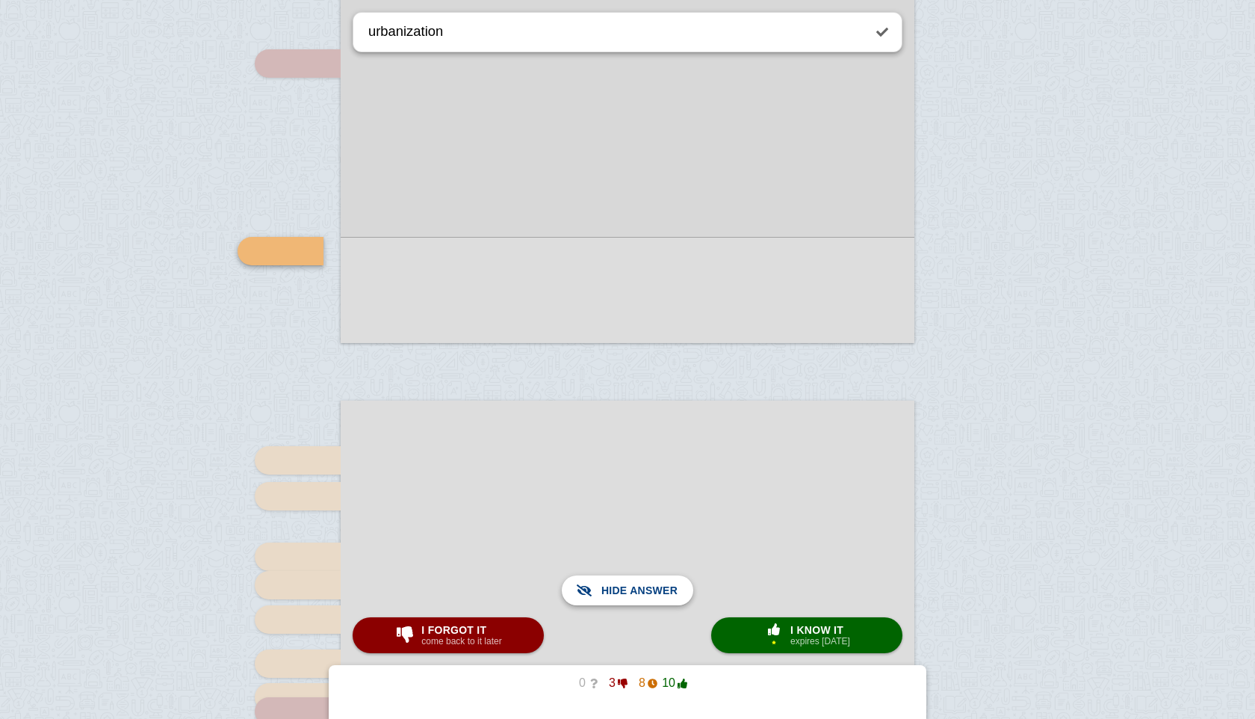
click at [635, 587] on span "Show answer" at bounding box center [637, 590] width 84 height 33
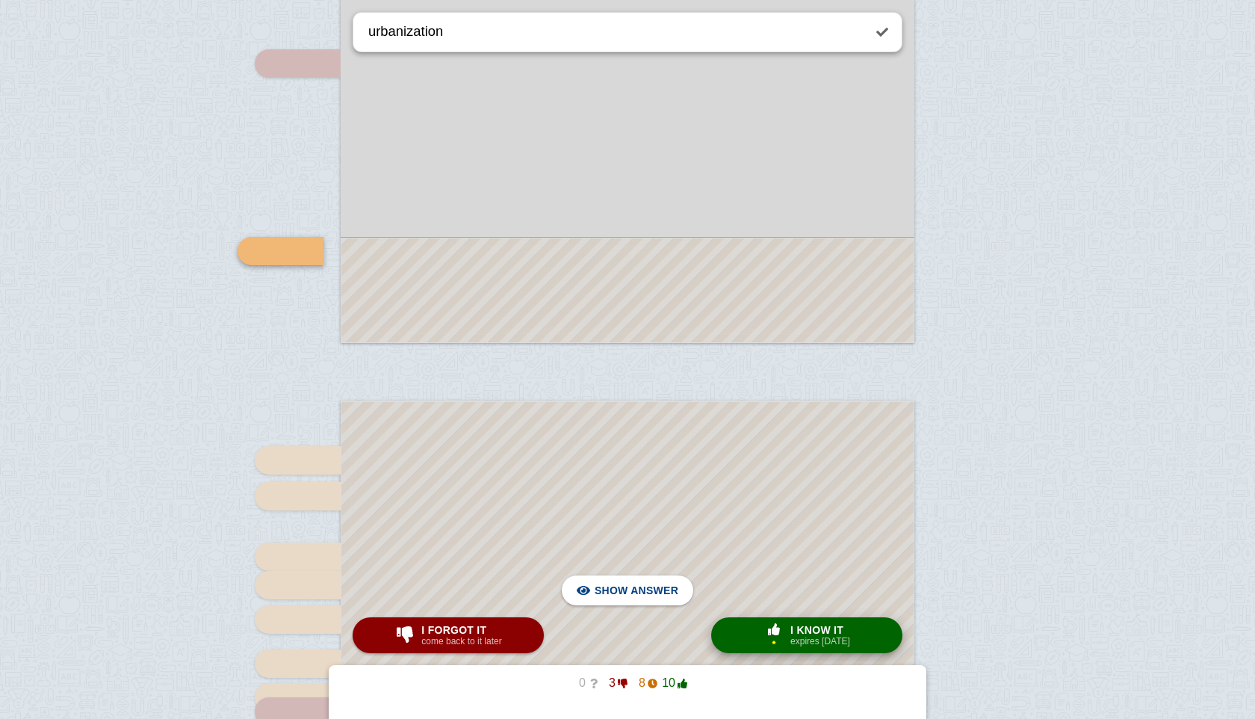
click at [806, 637] on small "expires [DATE]" at bounding box center [821, 641] width 60 height 10
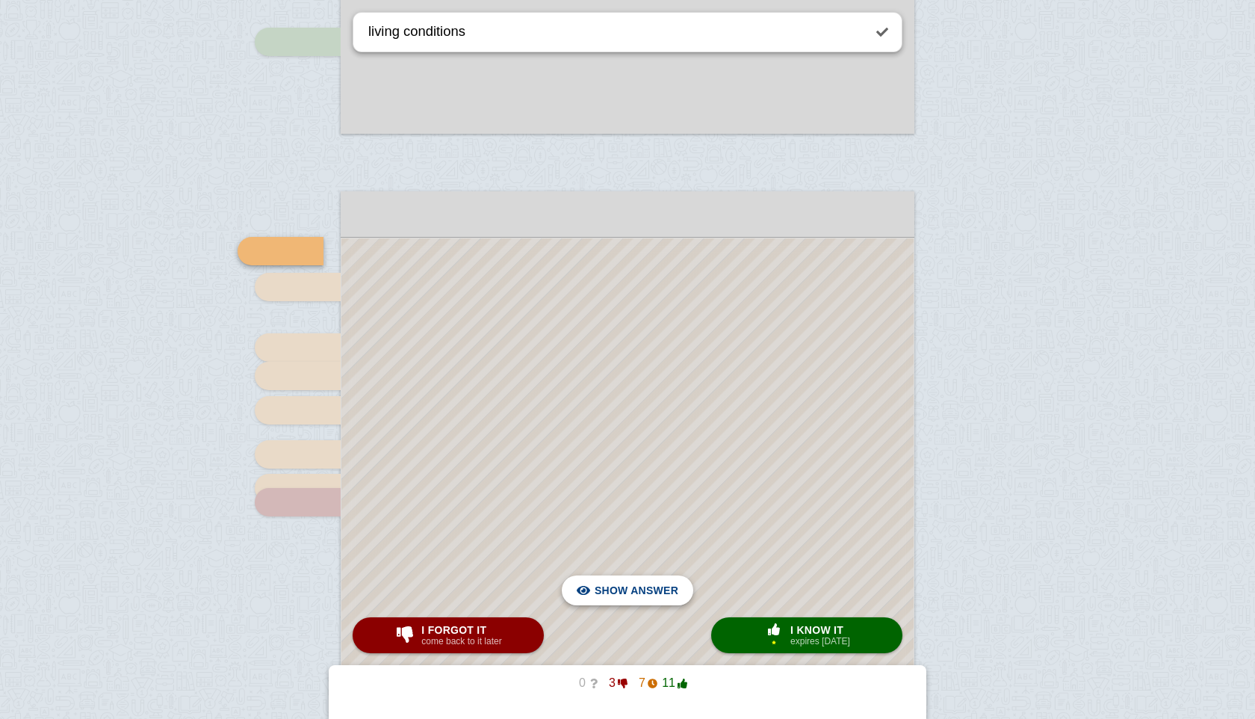
click at [631, 603] on span "Hide answer" at bounding box center [640, 590] width 78 height 33
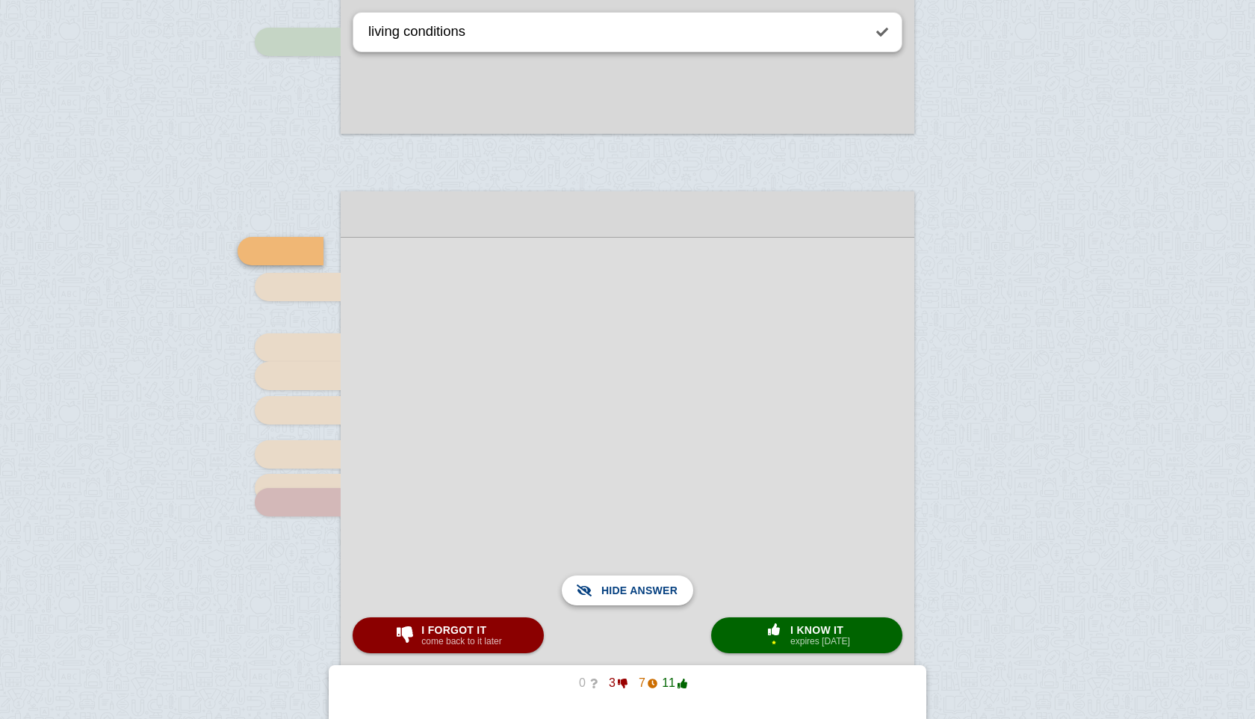
click at [631, 603] on span "Show answer" at bounding box center [637, 590] width 84 height 33
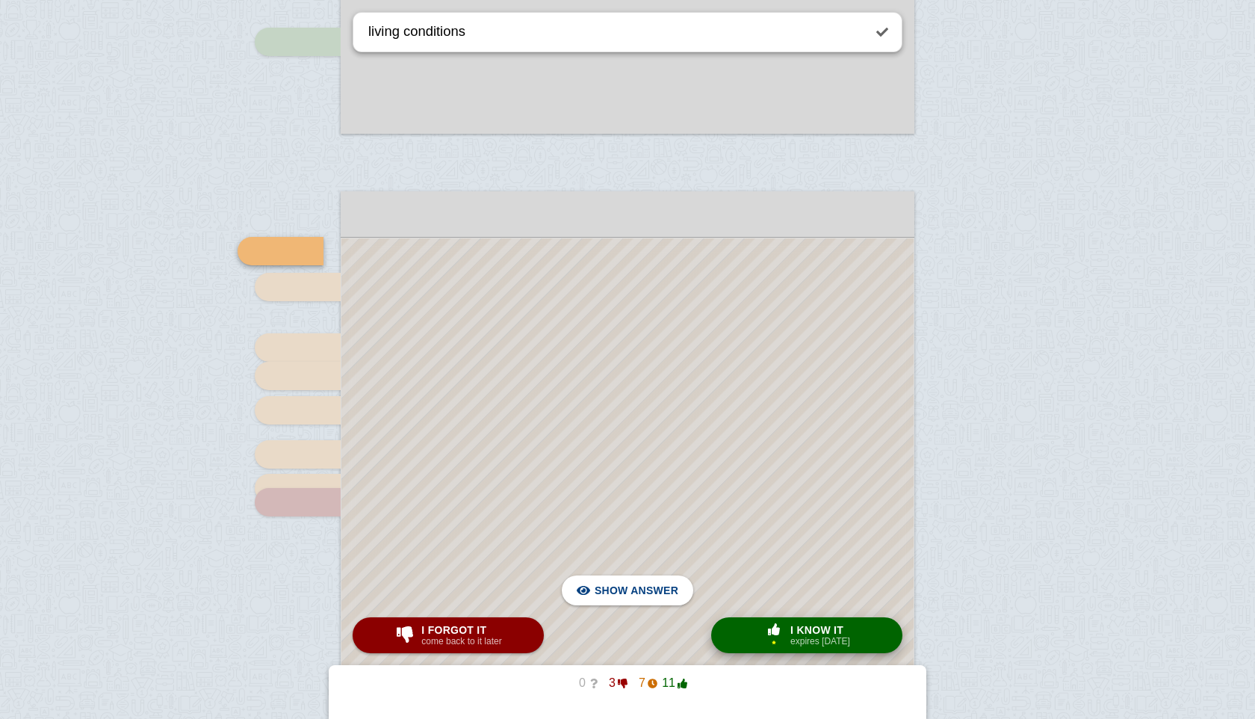
click at [831, 646] on small "expires [DATE]" at bounding box center [821, 641] width 60 height 10
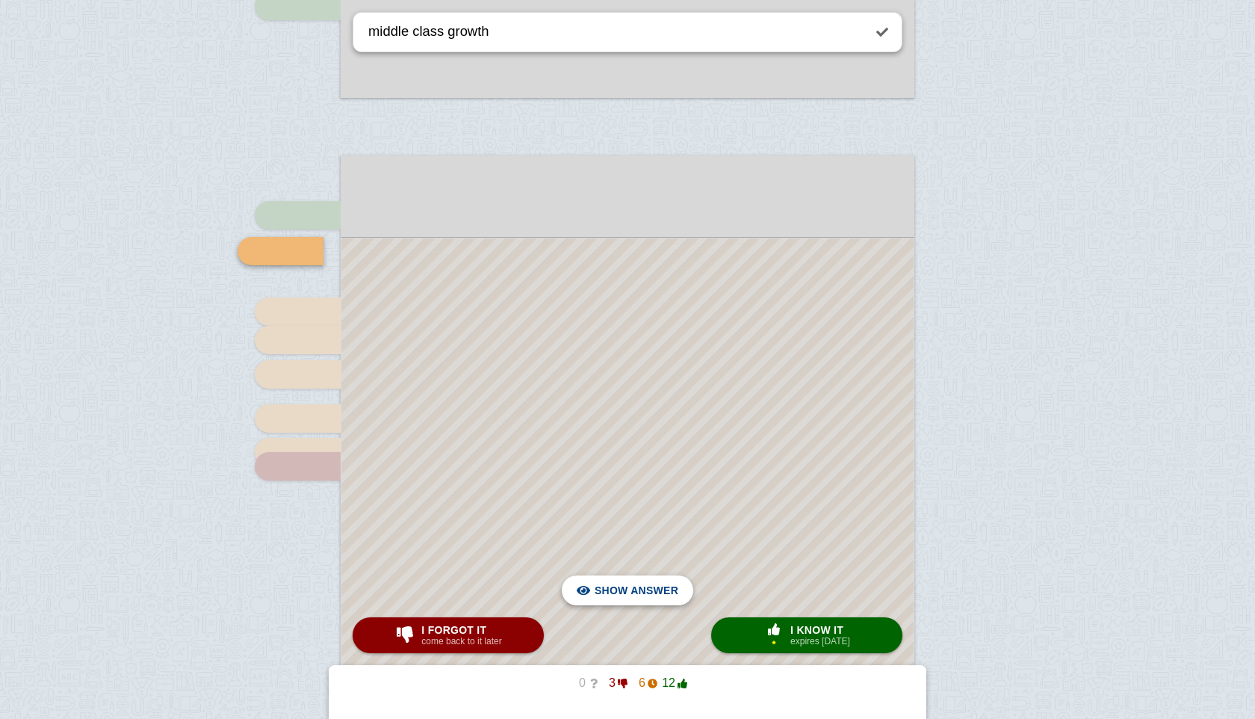
click at [644, 590] on span "Hide answer" at bounding box center [640, 590] width 78 height 33
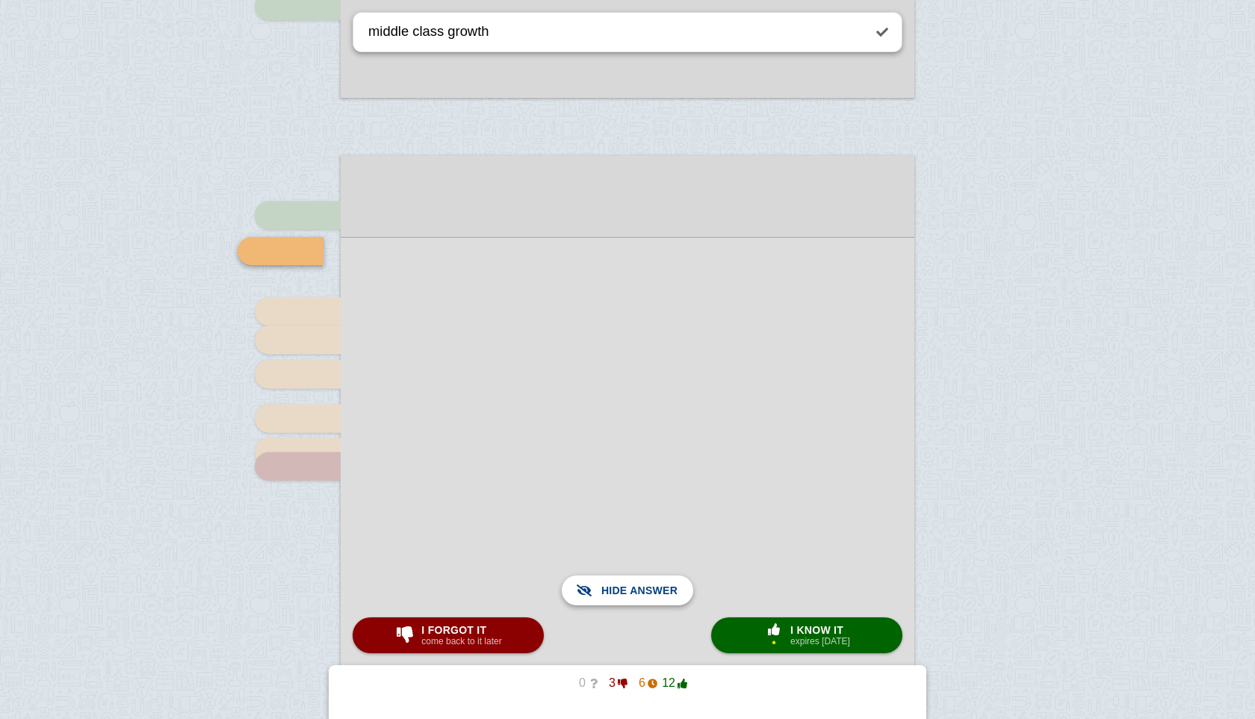
click at [644, 590] on span "Show answer" at bounding box center [637, 590] width 84 height 33
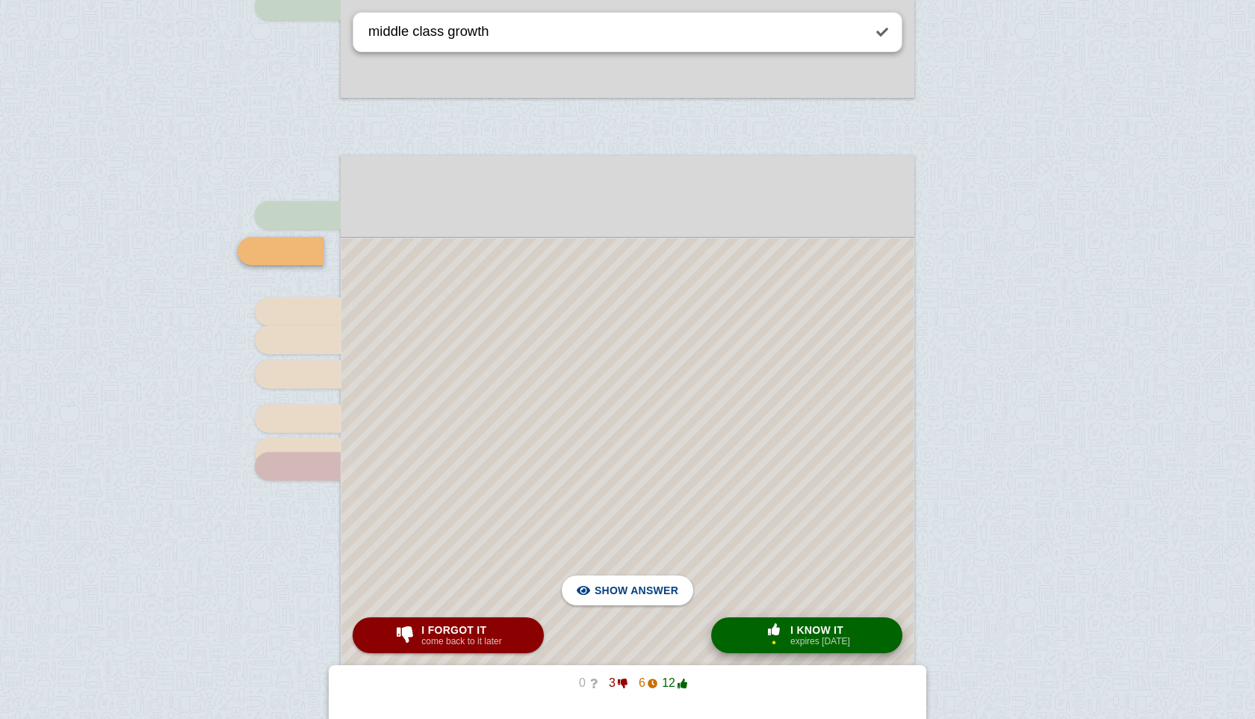
click at [779, 630] on span "button" at bounding box center [774, 629] width 24 height 12
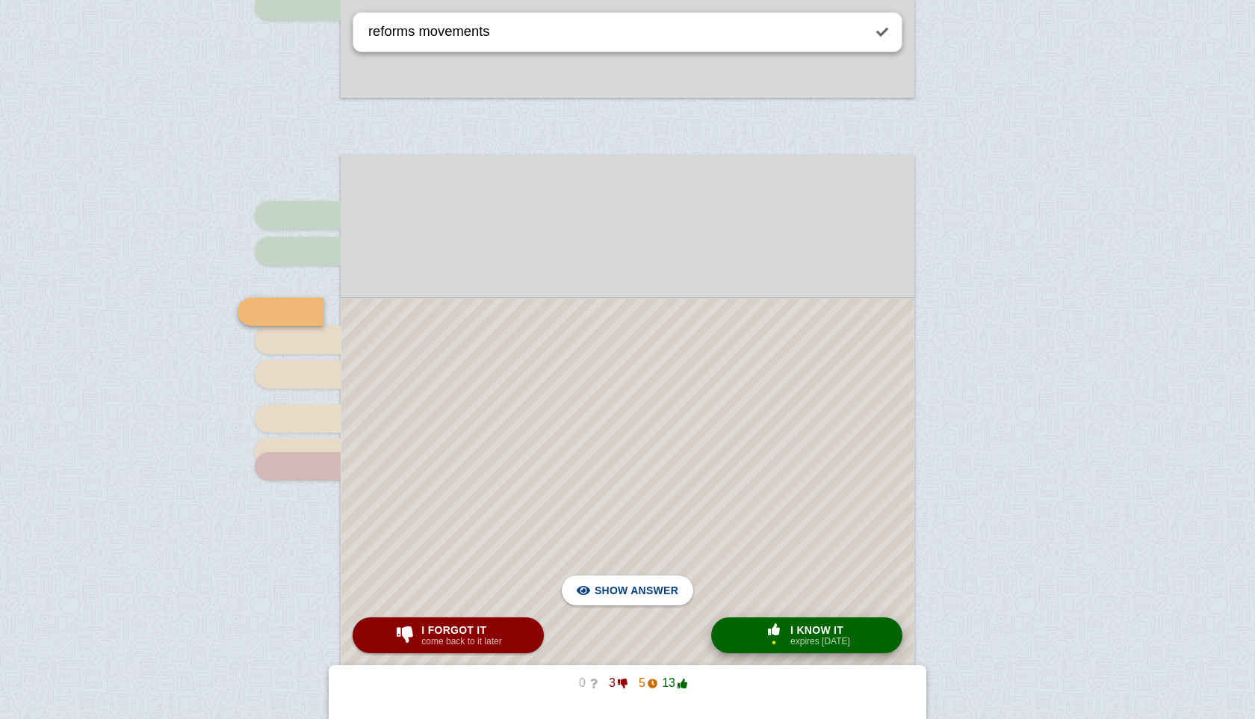
scroll to position [1090, 0]
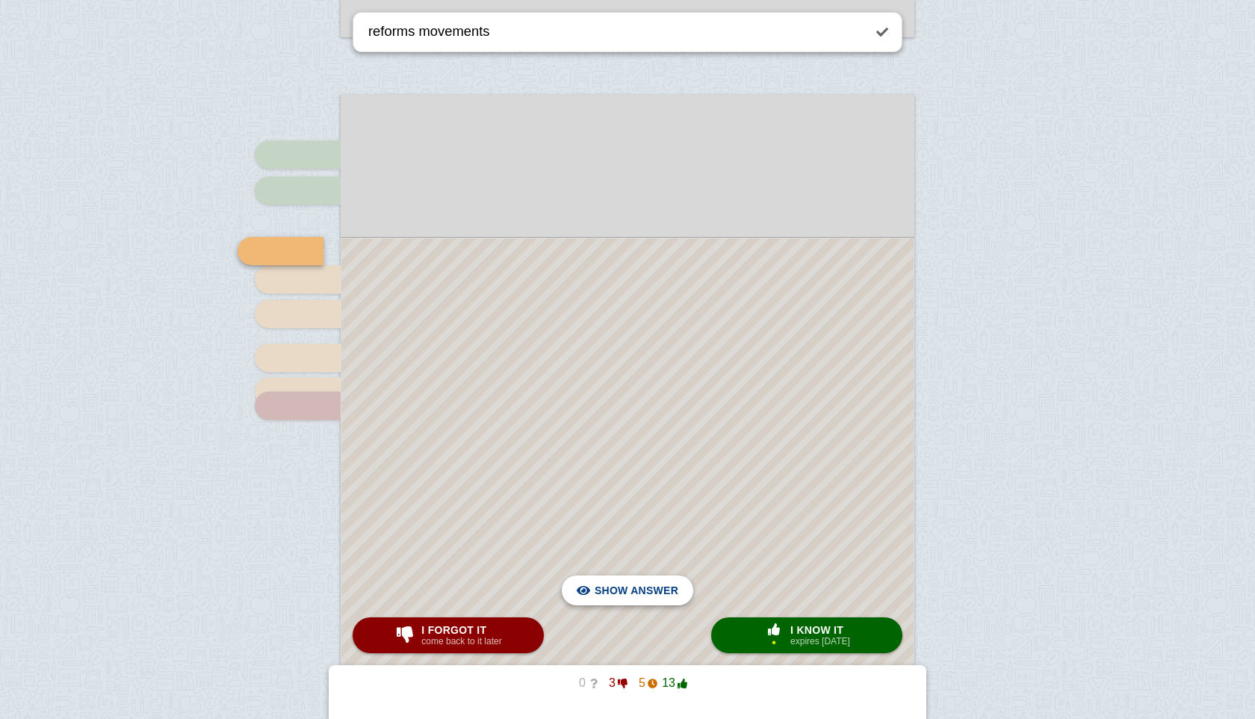
click at [633, 602] on span "Hide answer" at bounding box center [640, 590] width 78 height 33
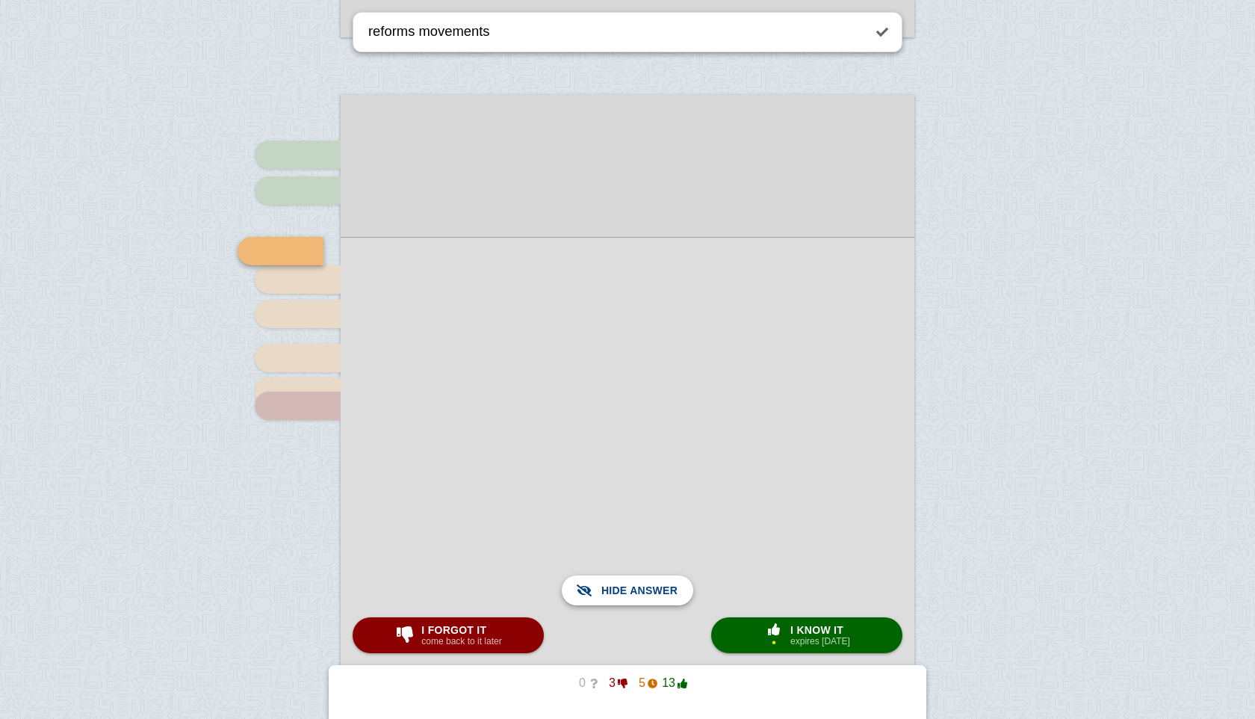
click at [633, 602] on span "Show answer" at bounding box center [637, 590] width 84 height 33
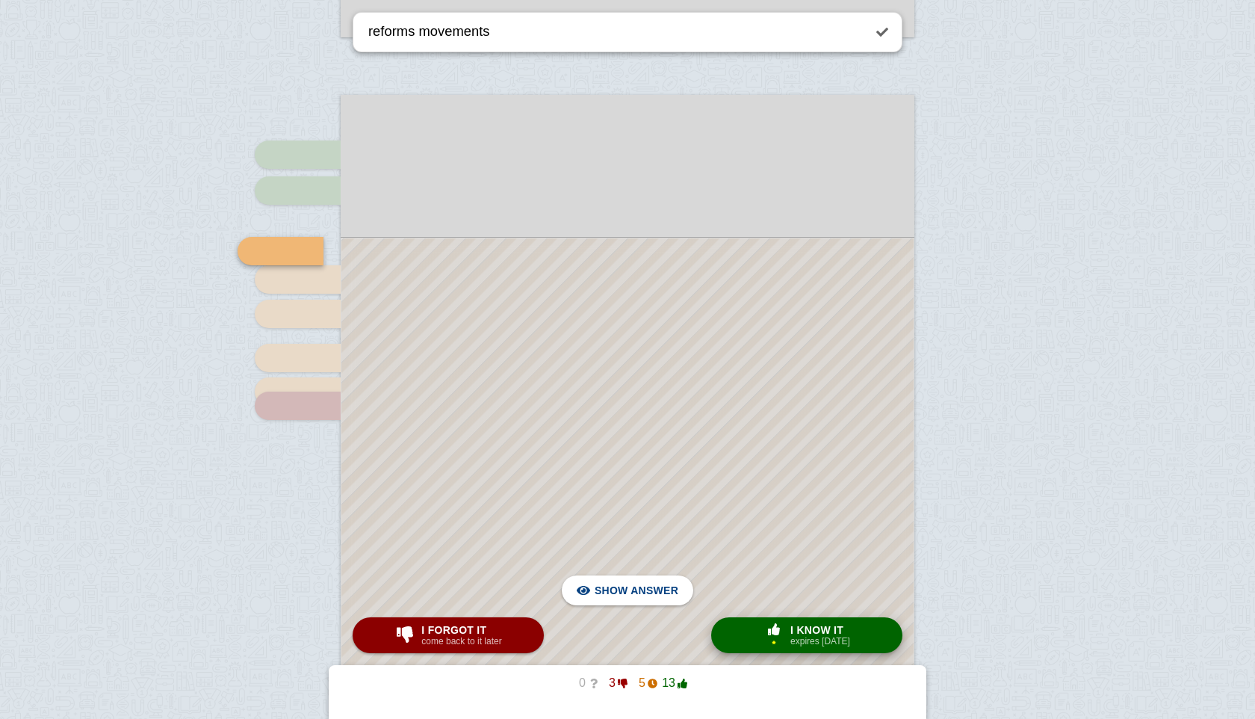
click at [771, 631] on span "button" at bounding box center [774, 629] width 24 height 12
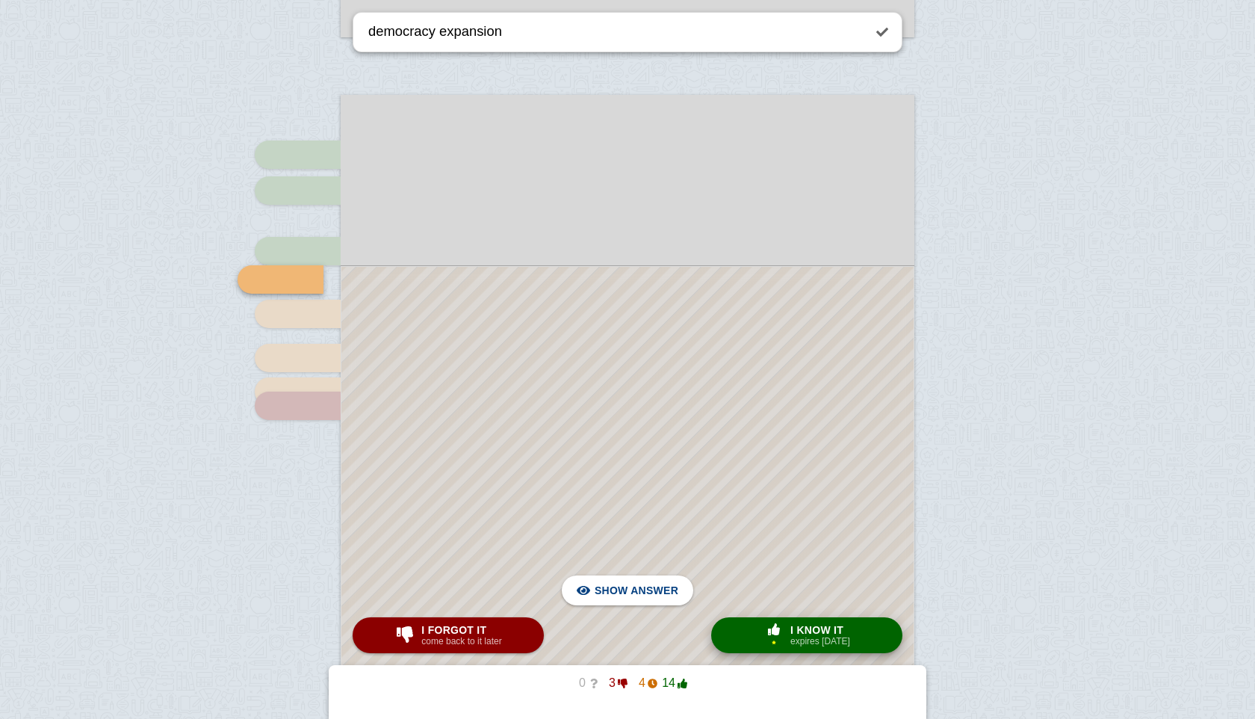
scroll to position [1119, 0]
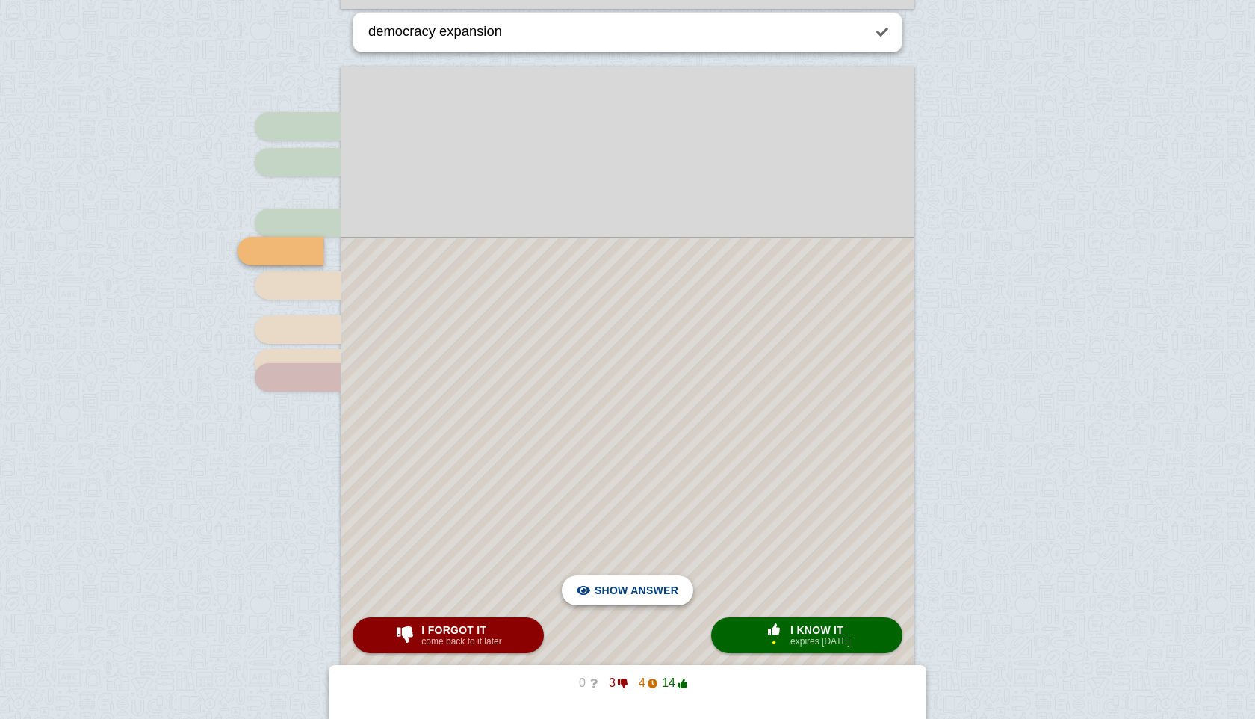
click at [653, 584] on span "Hide answer" at bounding box center [640, 590] width 78 height 33
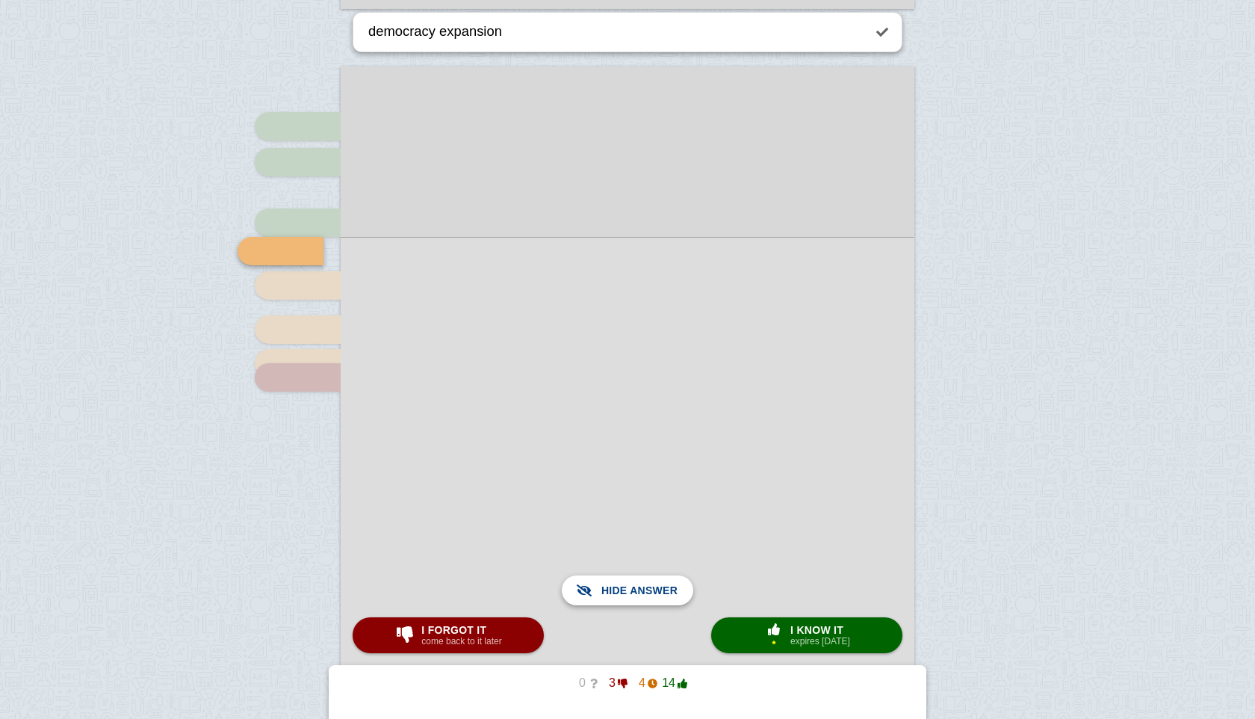
click at [653, 584] on span "Show answer" at bounding box center [637, 590] width 84 height 33
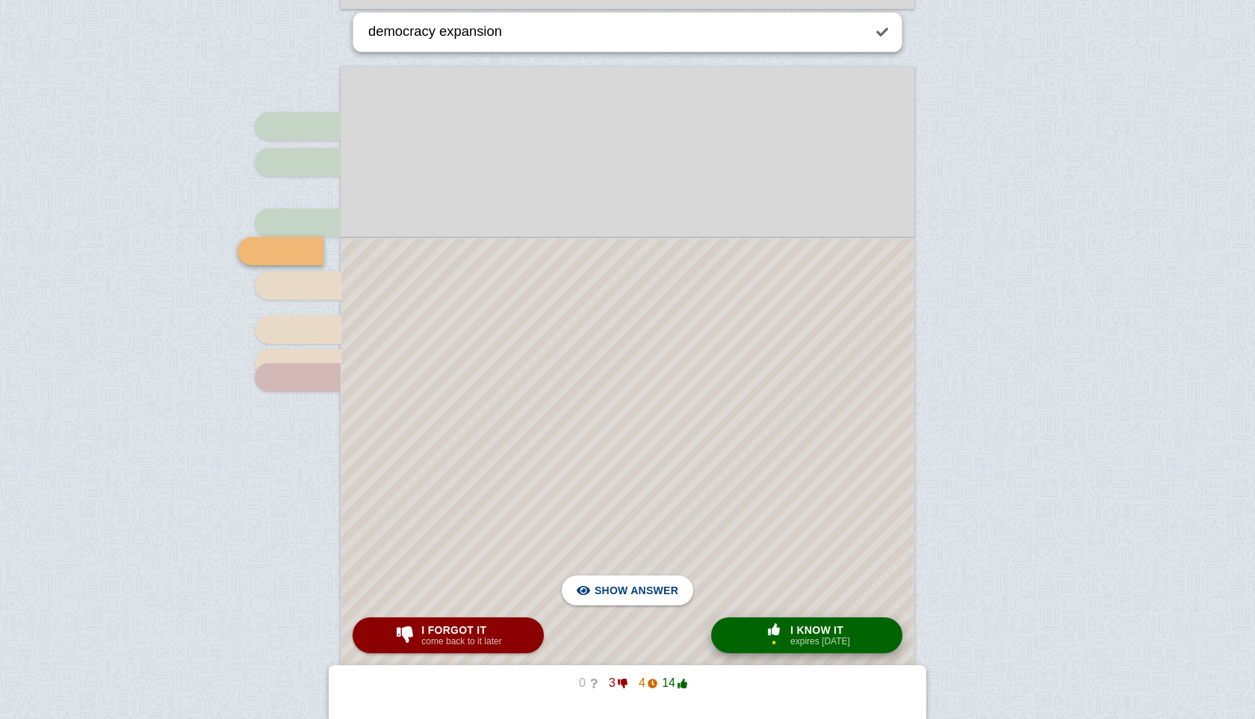
click at [805, 637] on small "expires [DATE]" at bounding box center [821, 641] width 60 height 10
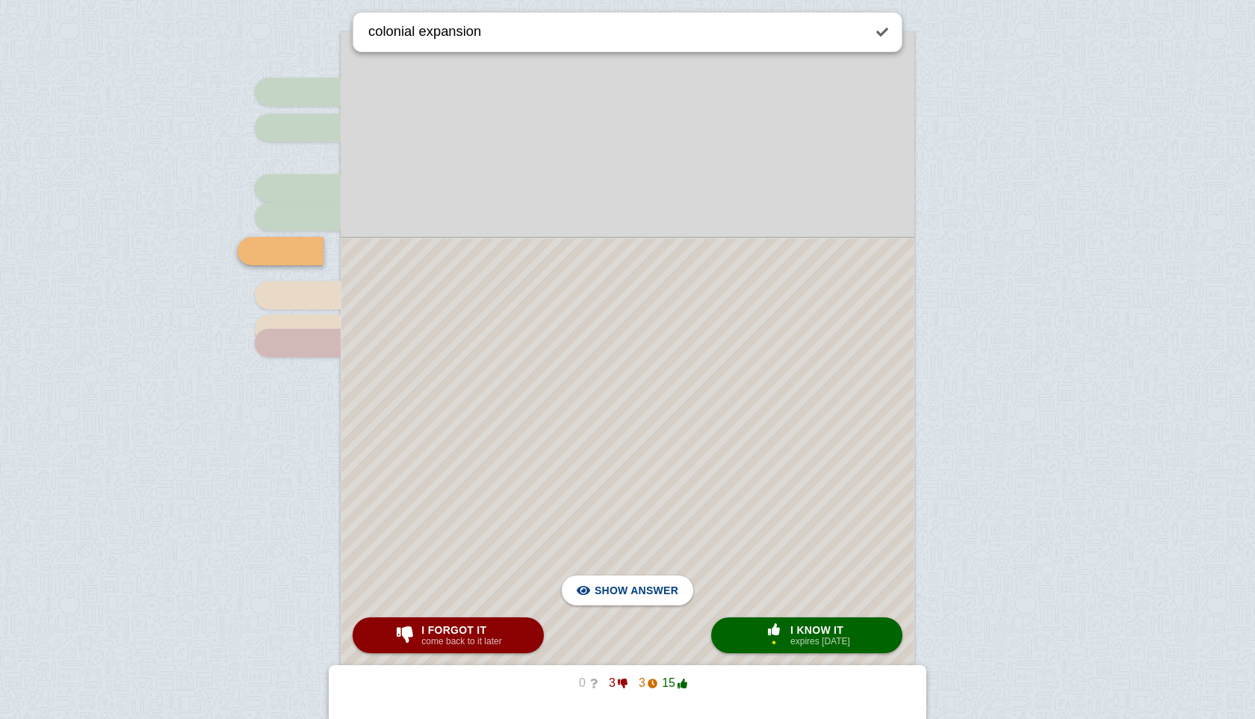
scroll to position [1155, 0]
click at [662, 593] on span "Hide answer" at bounding box center [640, 590] width 78 height 33
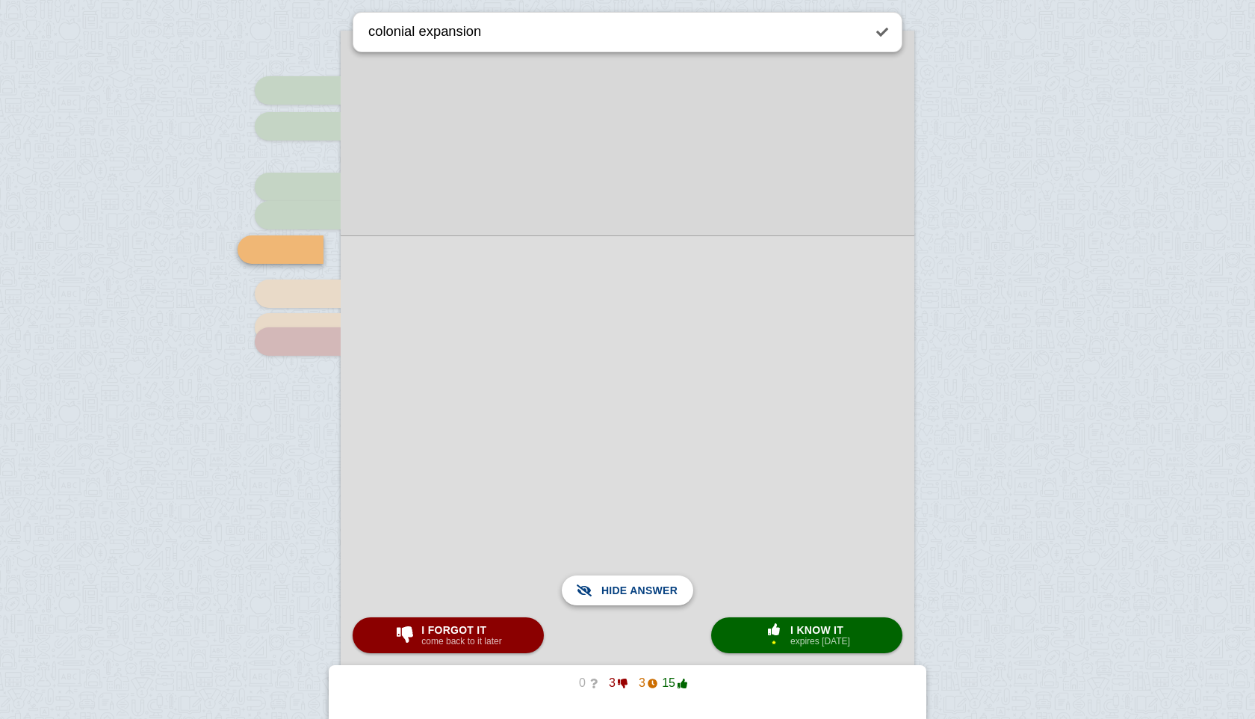
click at [662, 593] on span "Show answer" at bounding box center [637, 590] width 84 height 33
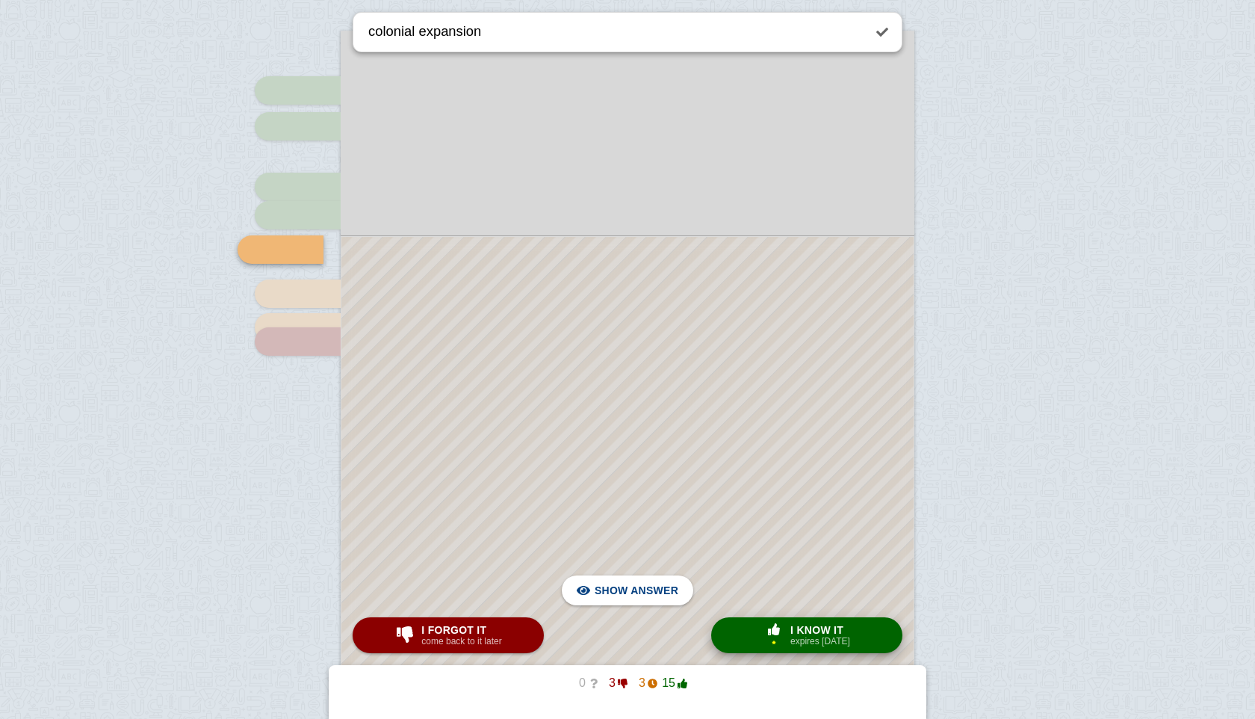
click at [800, 633] on span "I know it" at bounding box center [821, 630] width 60 height 12
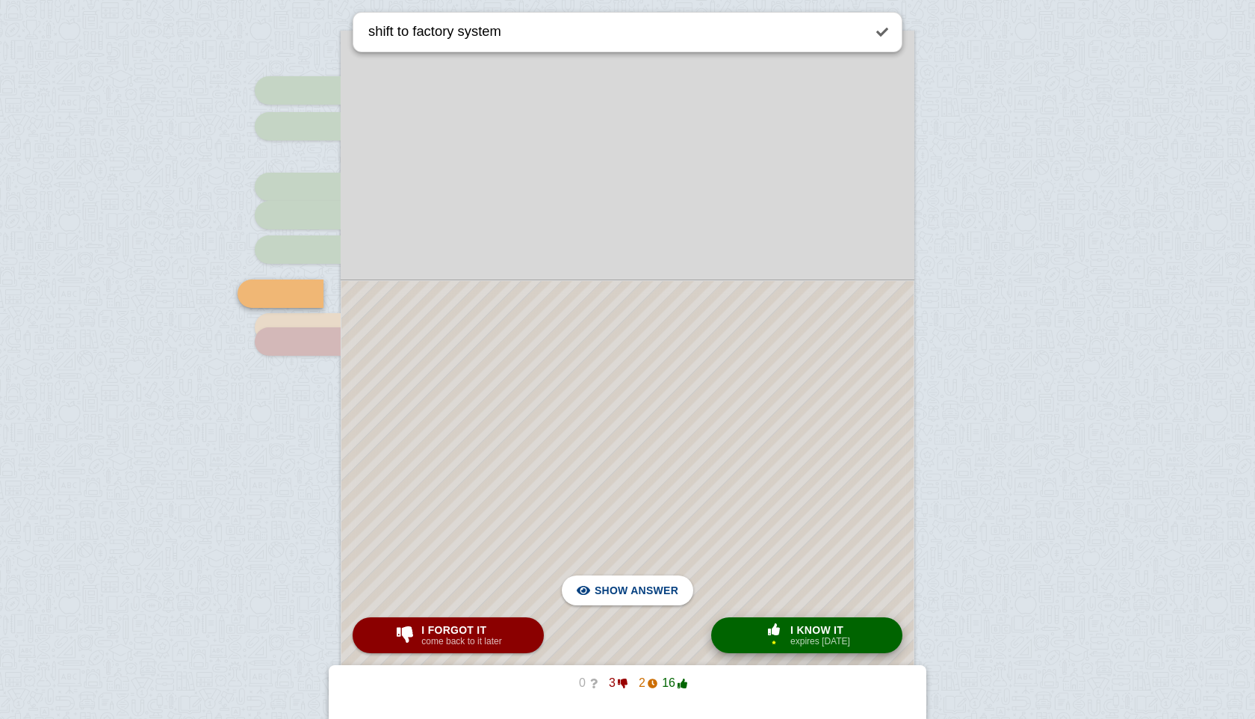
scroll to position [1197, 0]
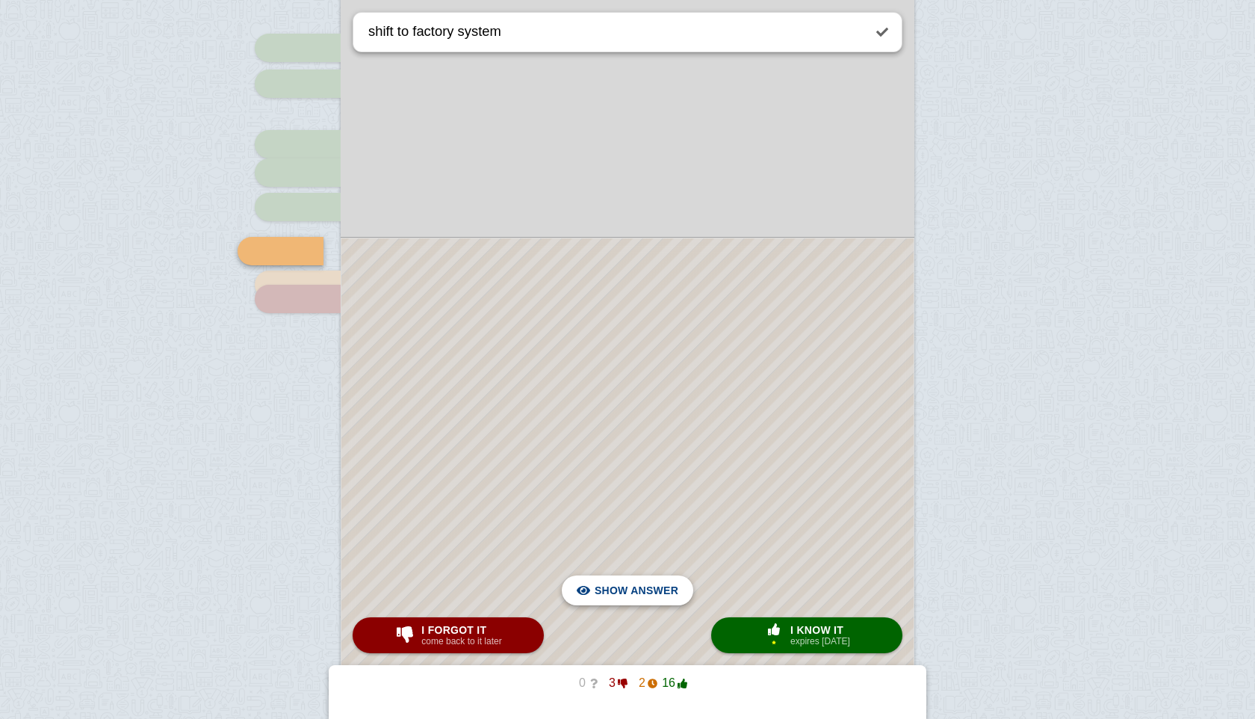
click at [649, 591] on span "Hide answer" at bounding box center [640, 590] width 78 height 33
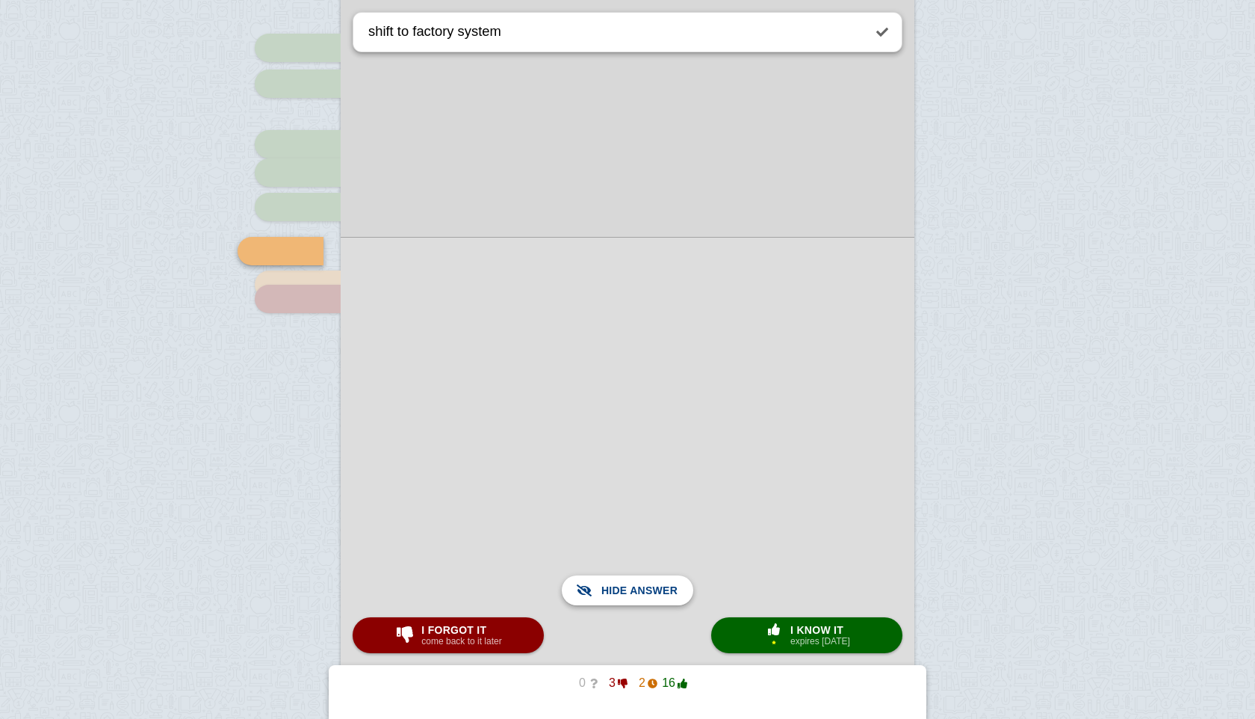
click at [649, 591] on span "Show answer" at bounding box center [637, 590] width 84 height 33
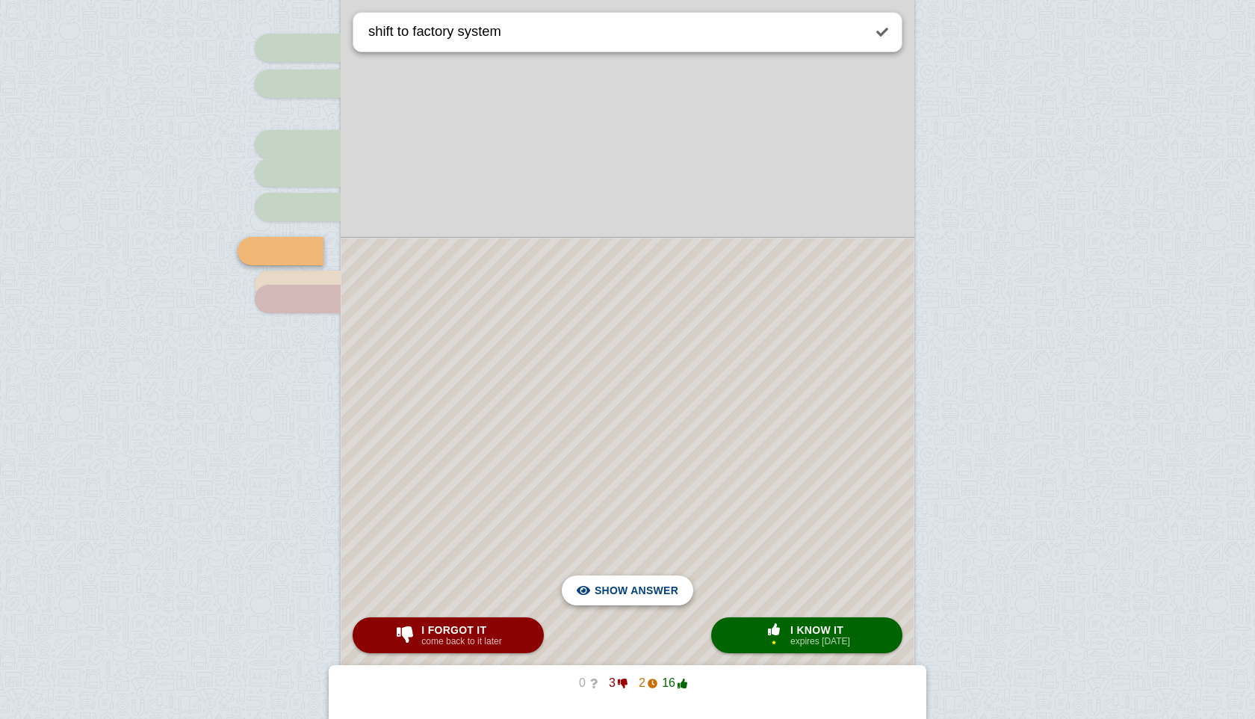
click at [649, 591] on span "Hide answer" at bounding box center [640, 590] width 78 height 33
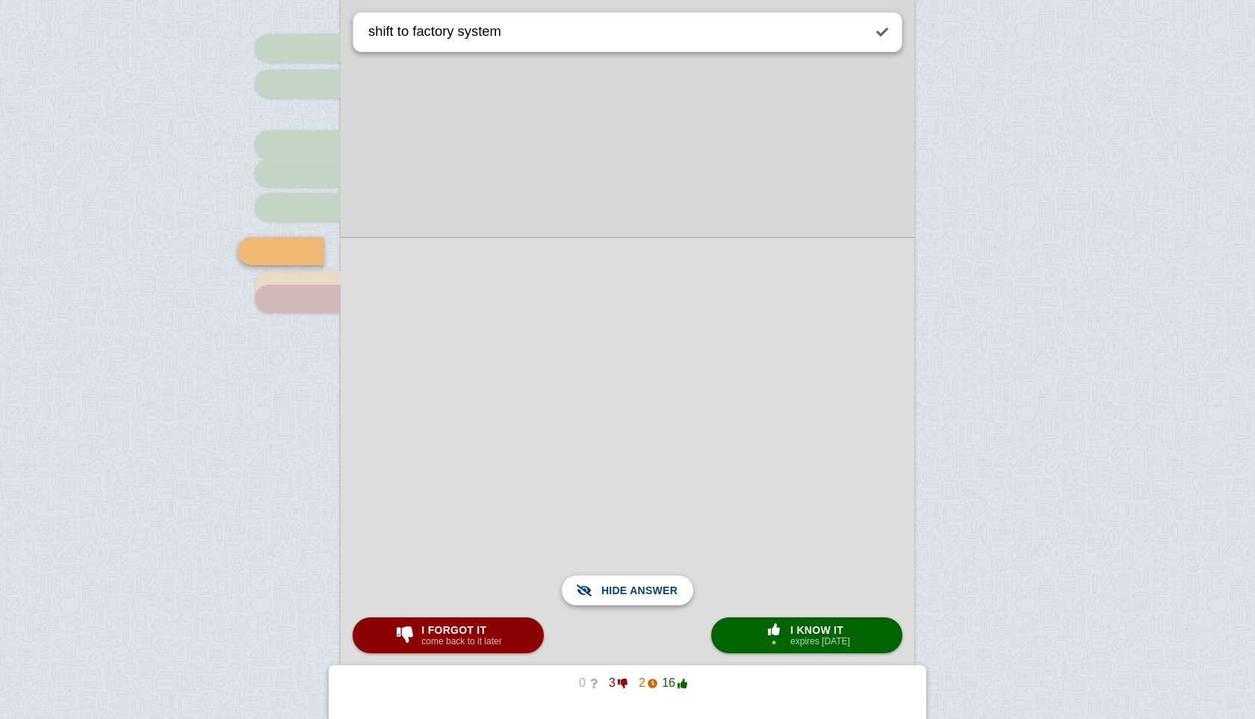
click at [649, 591] on span "Show answer" at bounding box center [637, 590] width 84 height 33
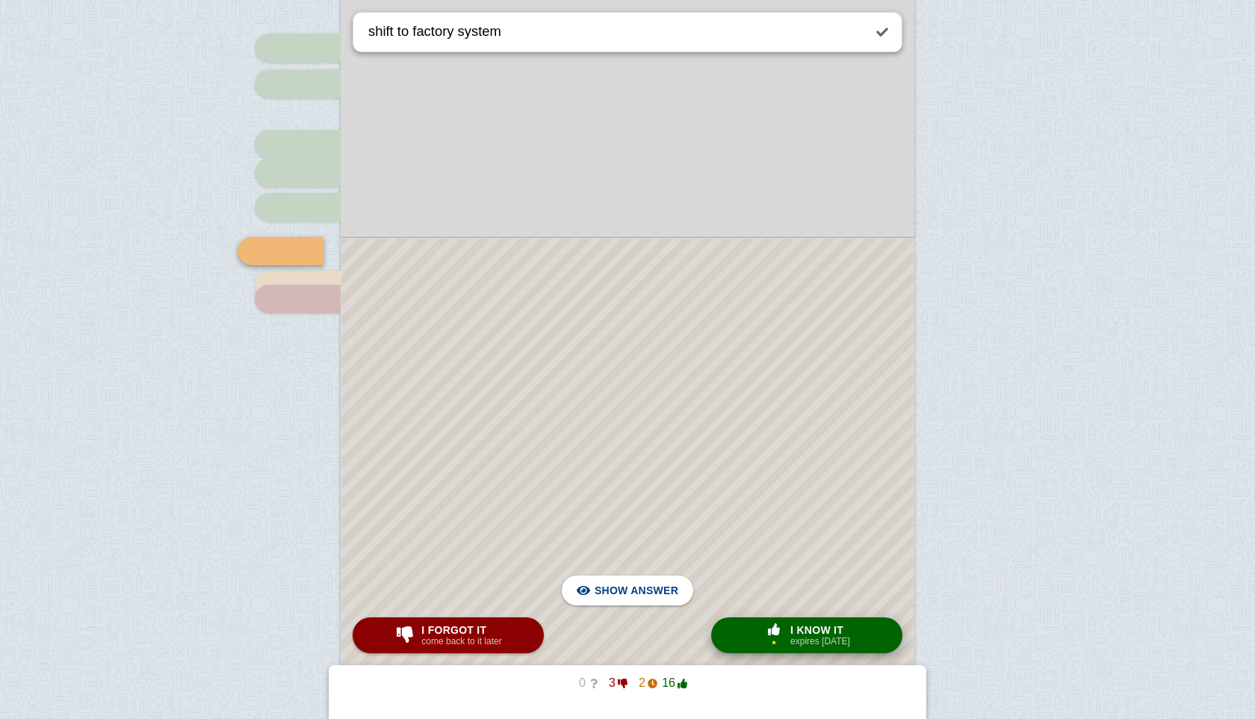
click at [803, 637] on small "expires [DATE]" at bounding box center [821, 641] width 60 height 10
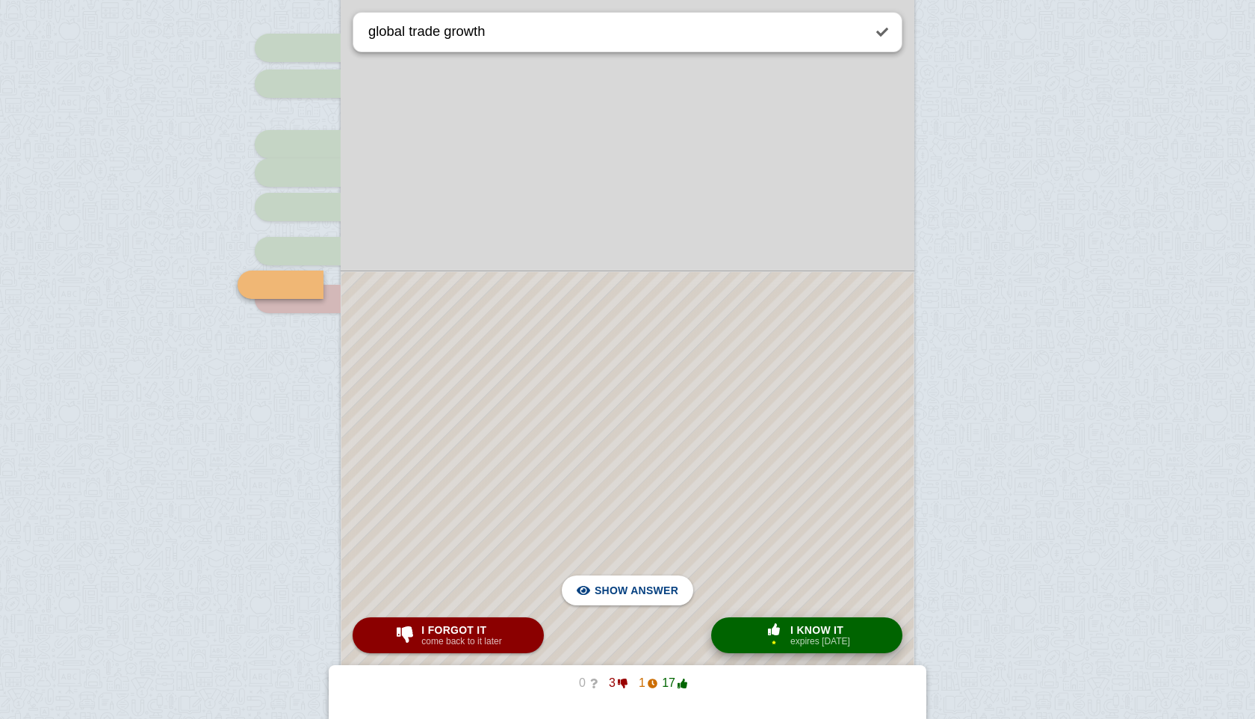
scroll to position [1231, 0]
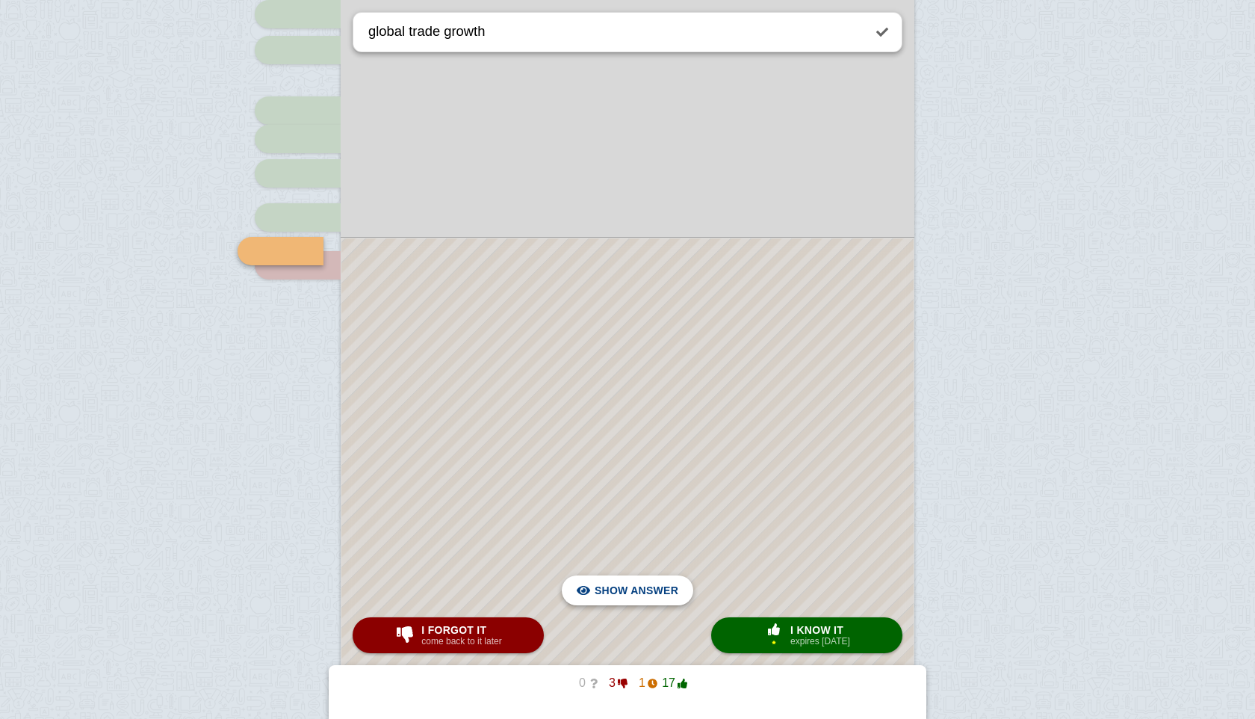
click at [670, 590] on span "Hide answer" at bounding box center [640, 590] width 78 height 33
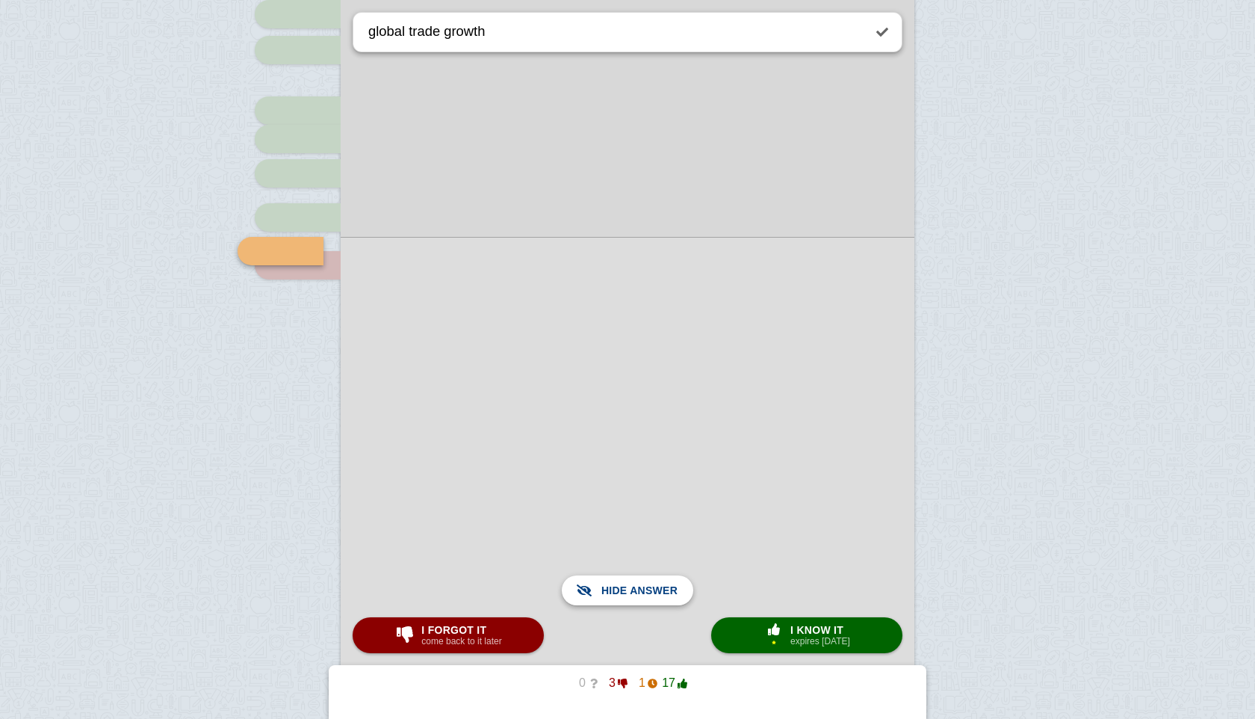
click at [653, 575] on span "Show answer" at bounding box center [637, 590] width 84 height 33
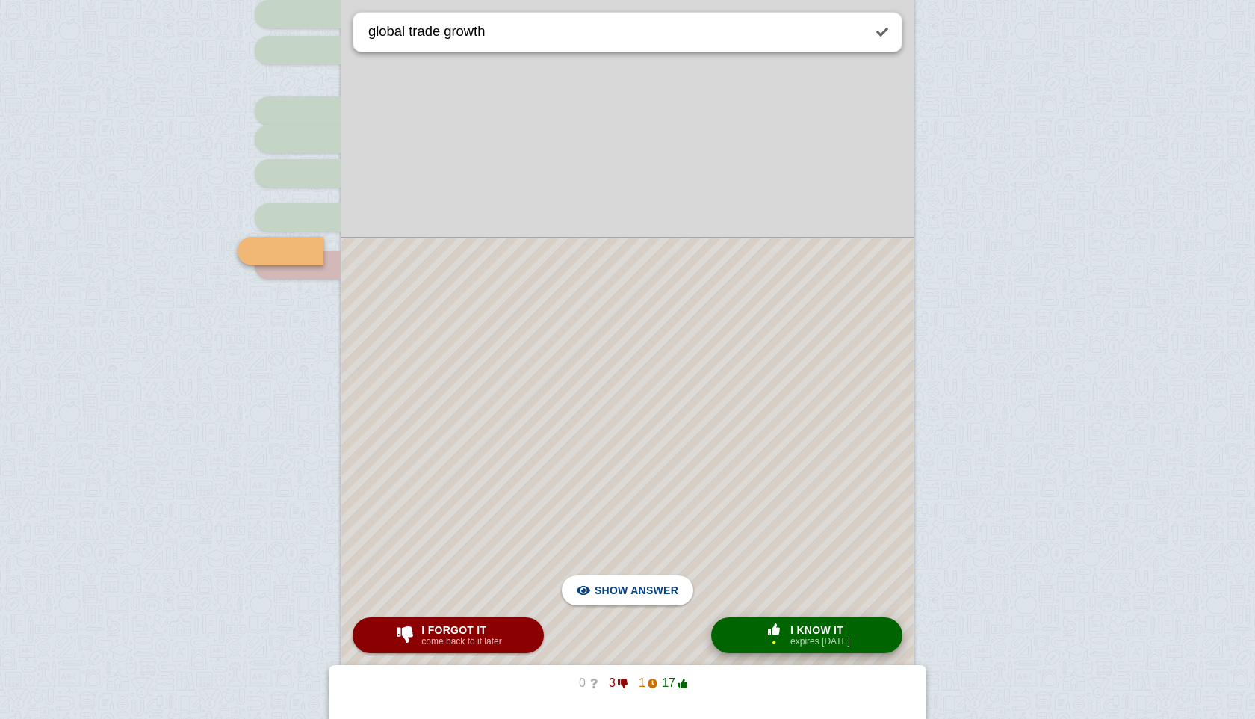
click at [791, 636] on small "expires [DATE]" at bounding box center [821, 641] width 60 height 10
type textarea "agricultural decline"
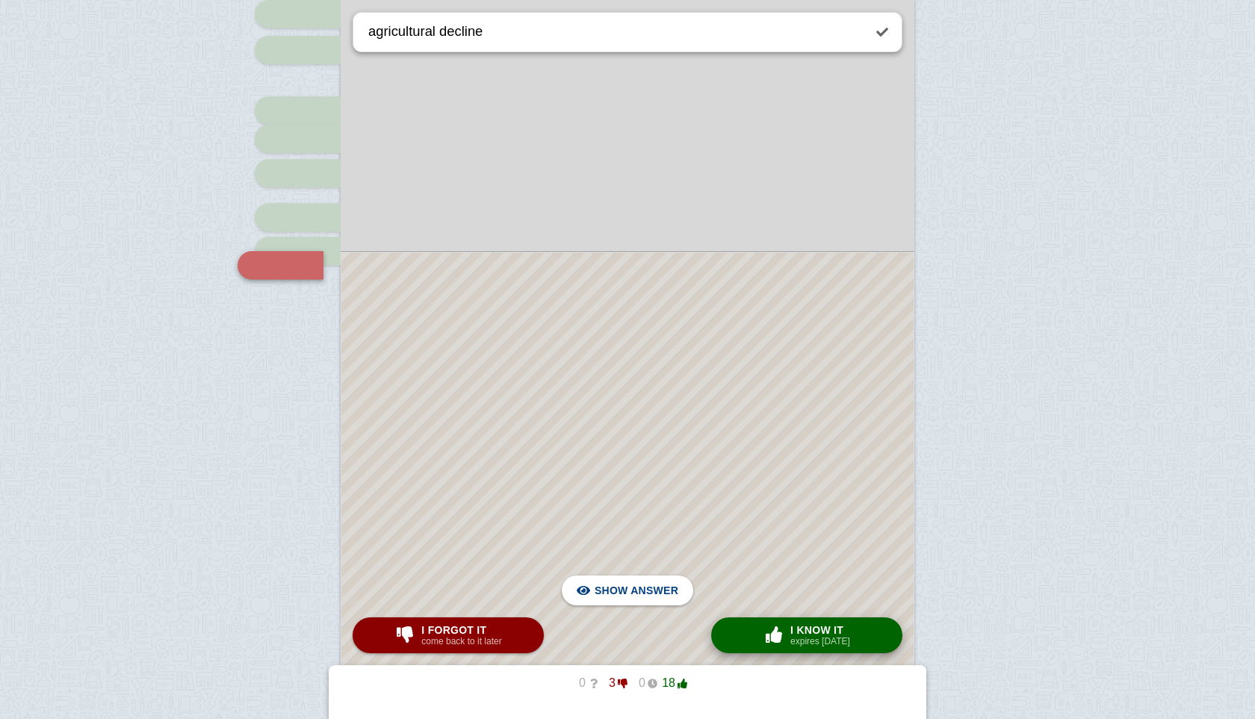
scroll to position [1245, 0]
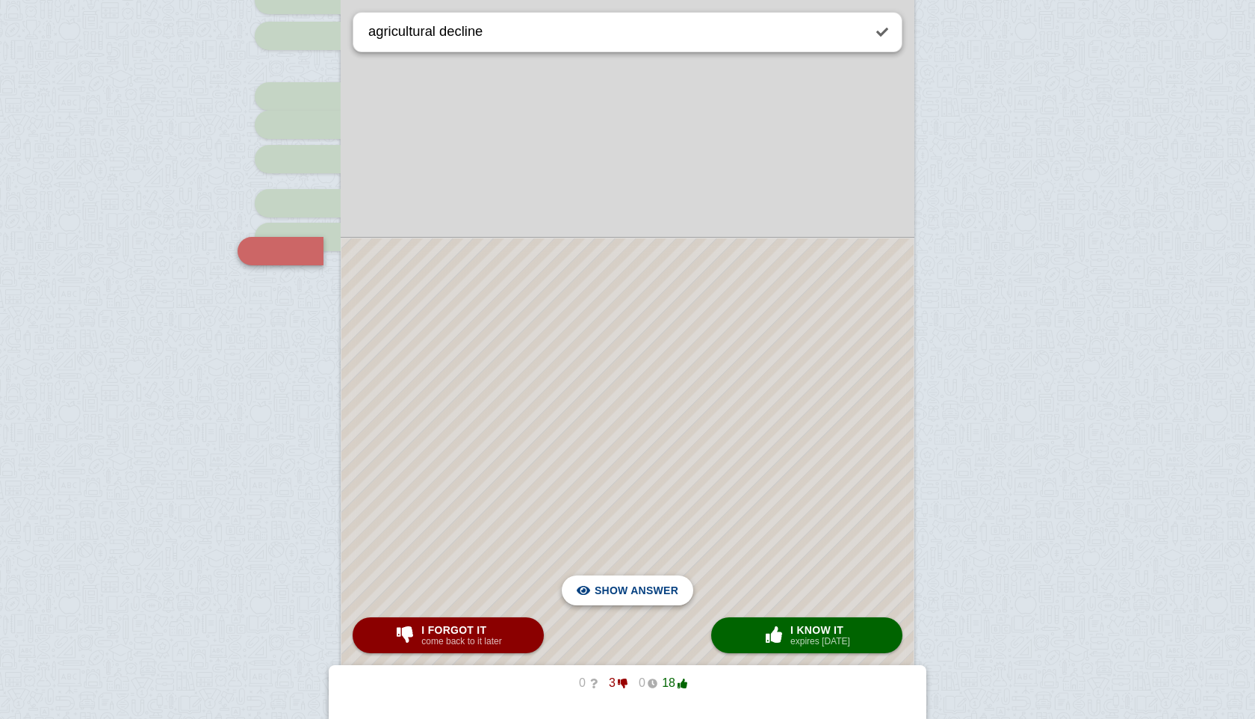
click at [637, 582] on span "Hide answer" at bounding box center [640, 590] width 78 height 33
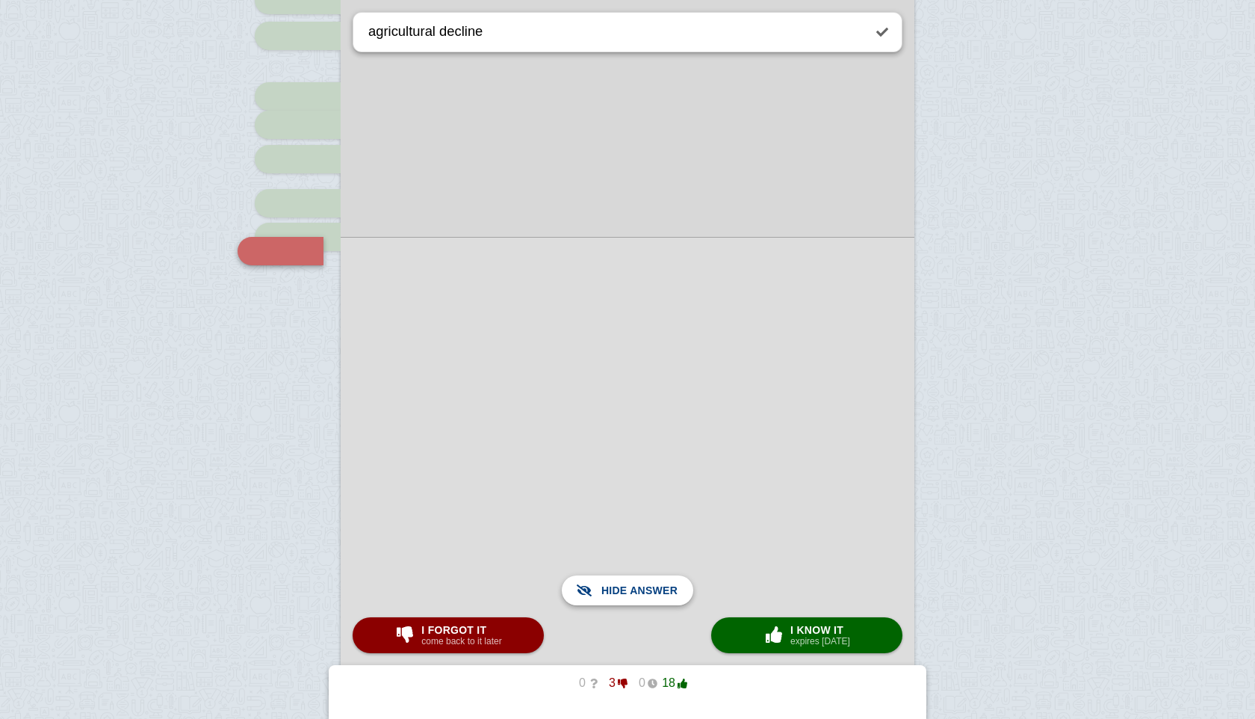
click at [637, 582] on span "Show answer" at bounding box center [637, 590] width 84 height 33
